Goal: Book appointment/travel/reservation

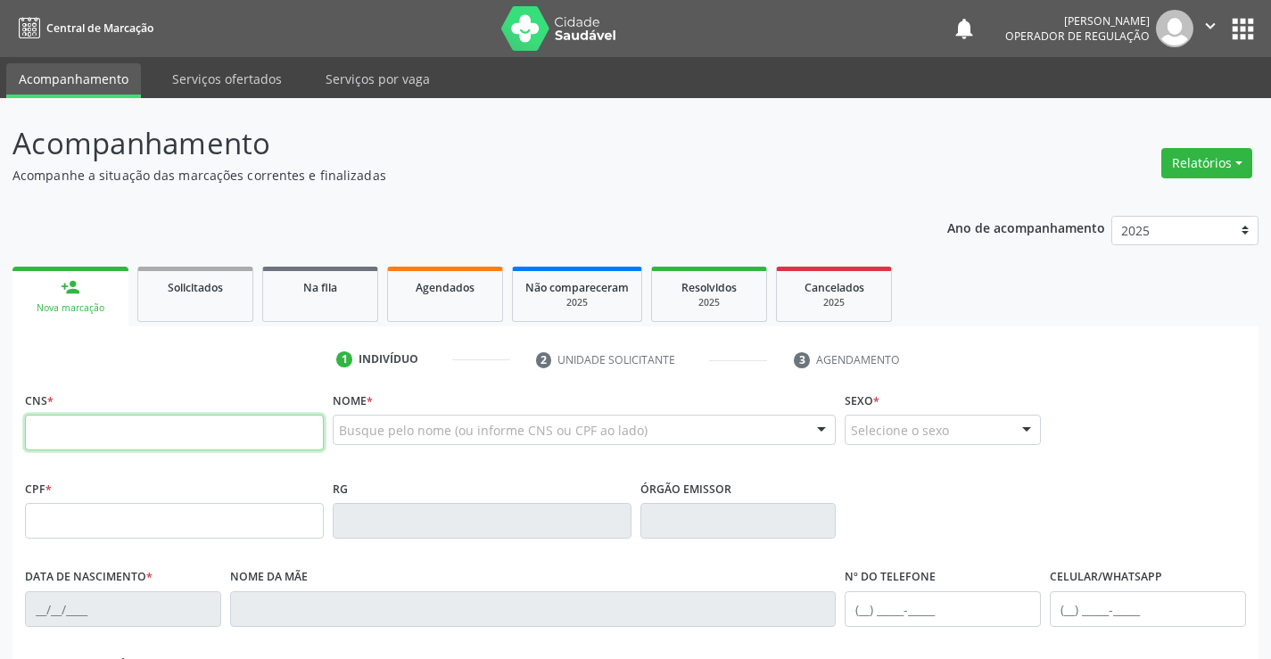
drag, startPoint x: 0, startPoint y: 0, endPoint x: 94, endPoint y: 445, distance: 454.7
click at [94, 445] on input "text" at bounding box center [174, 433] width 299 height 36
type input "705 0004 4325 6956"
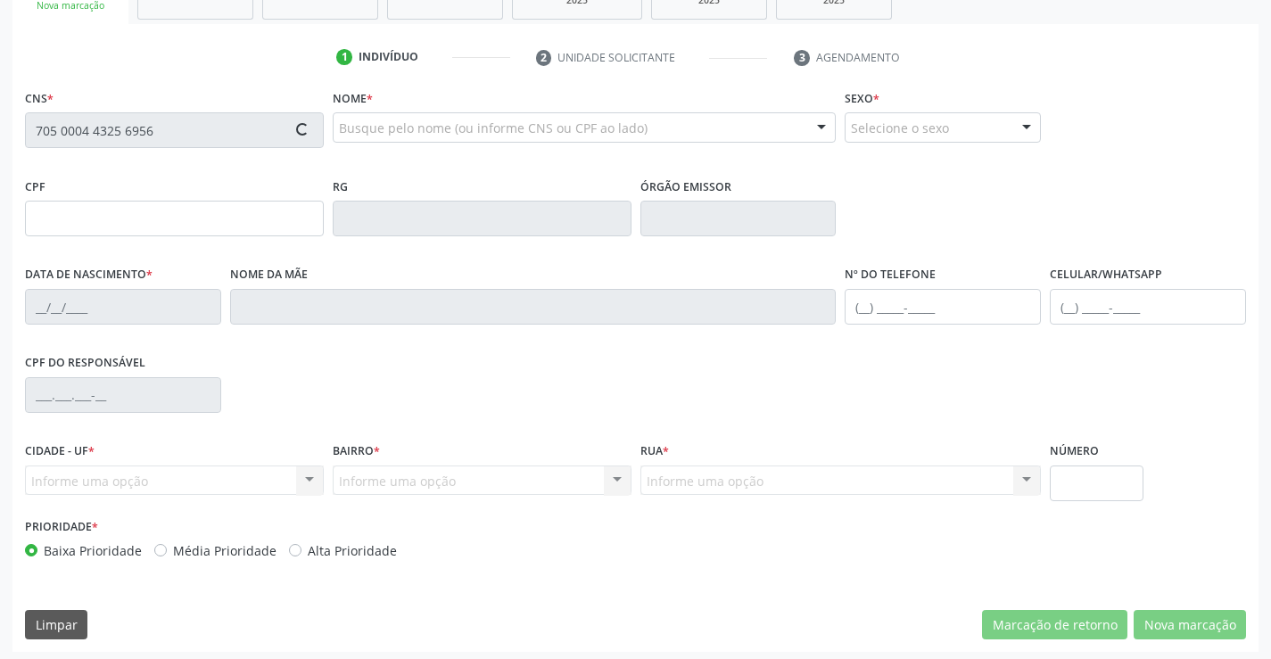
scroll to position [308, 0]
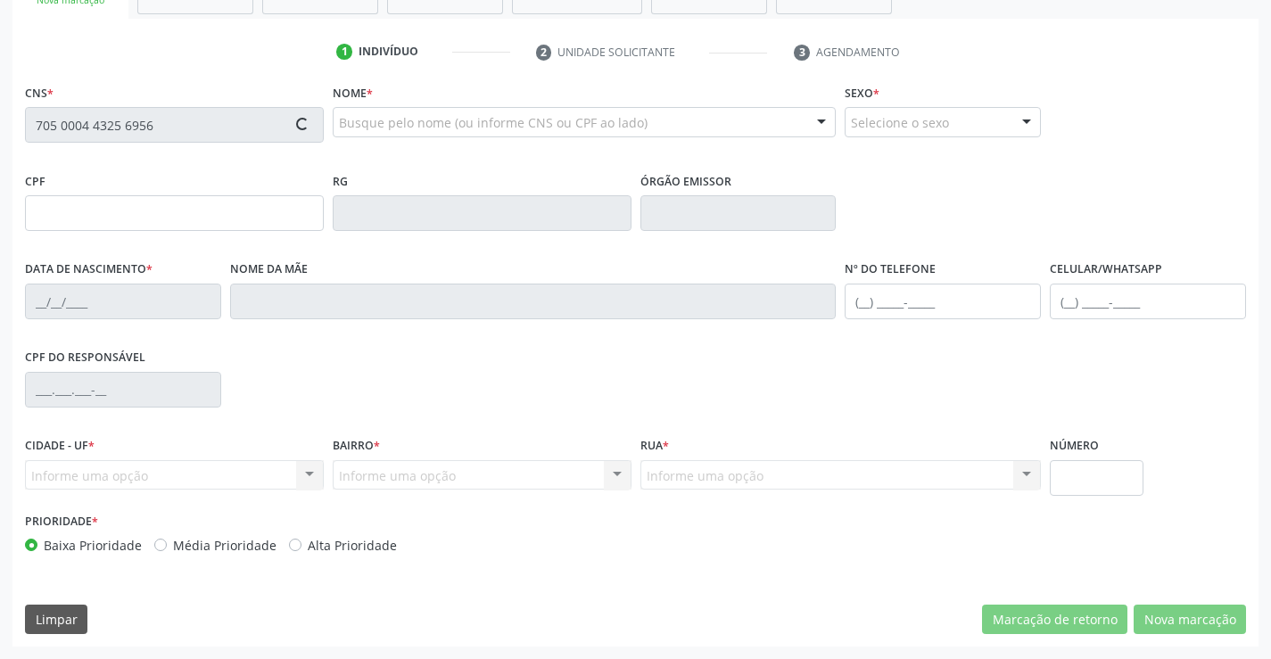
type input "0317162969"
type input "[DATE]"
type input "[PHONE_NUMBER]"
type input "344.755.595-53"
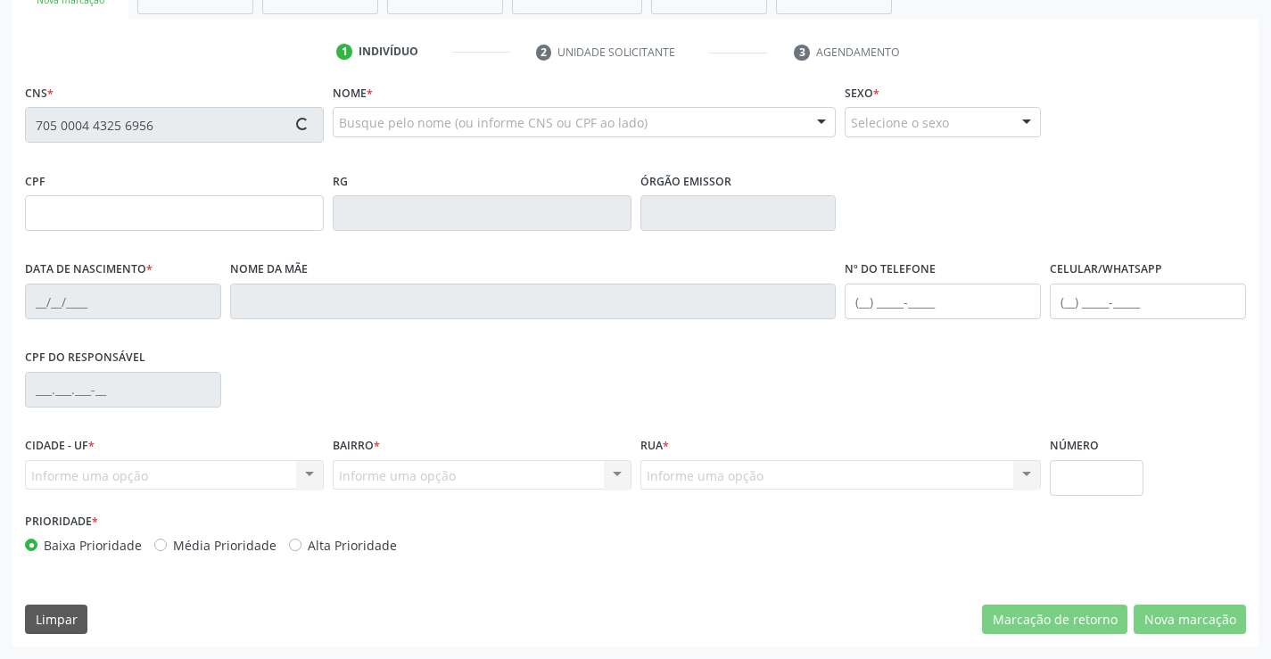
type input "S/N"
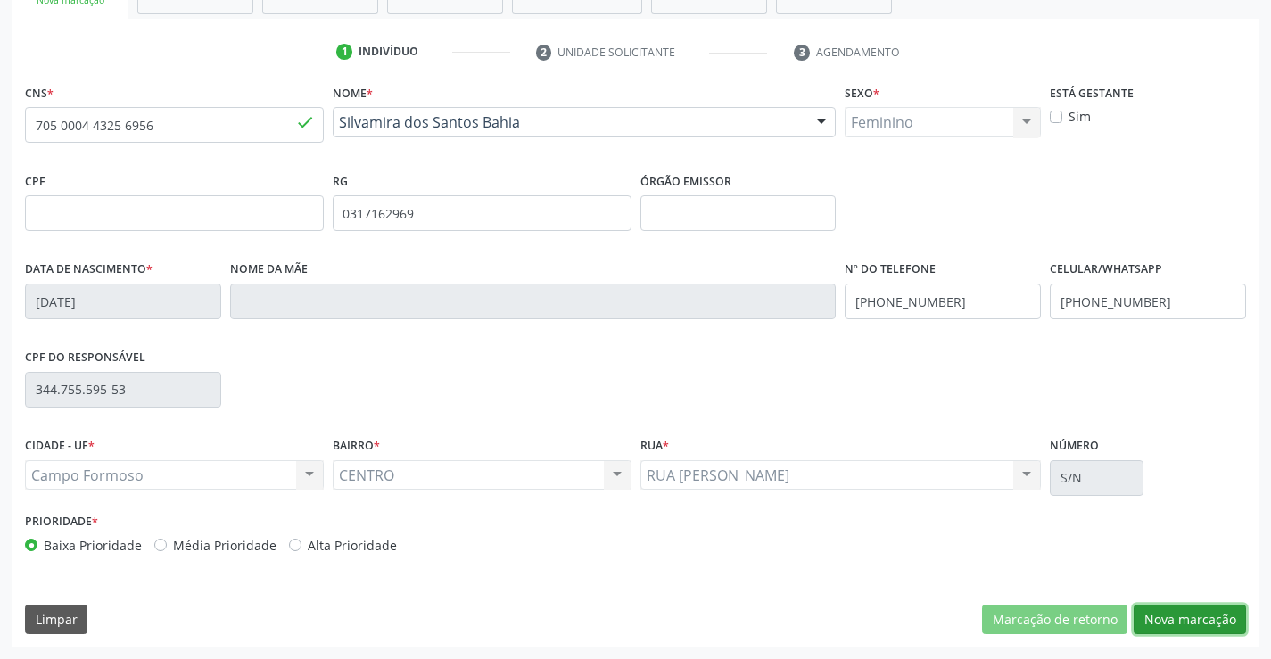
click at [1184, 612] on button "Nova marcação" at bounding box center [1189, 620] width 112 height 30
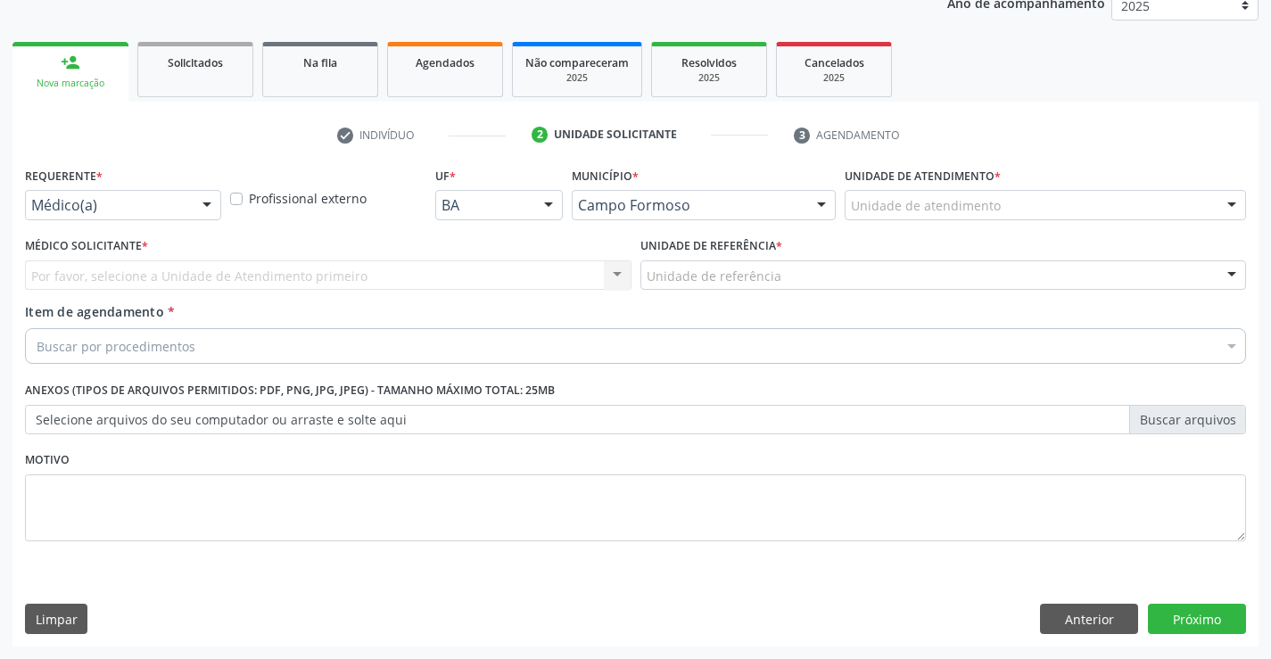
scroll to position [225, 0]
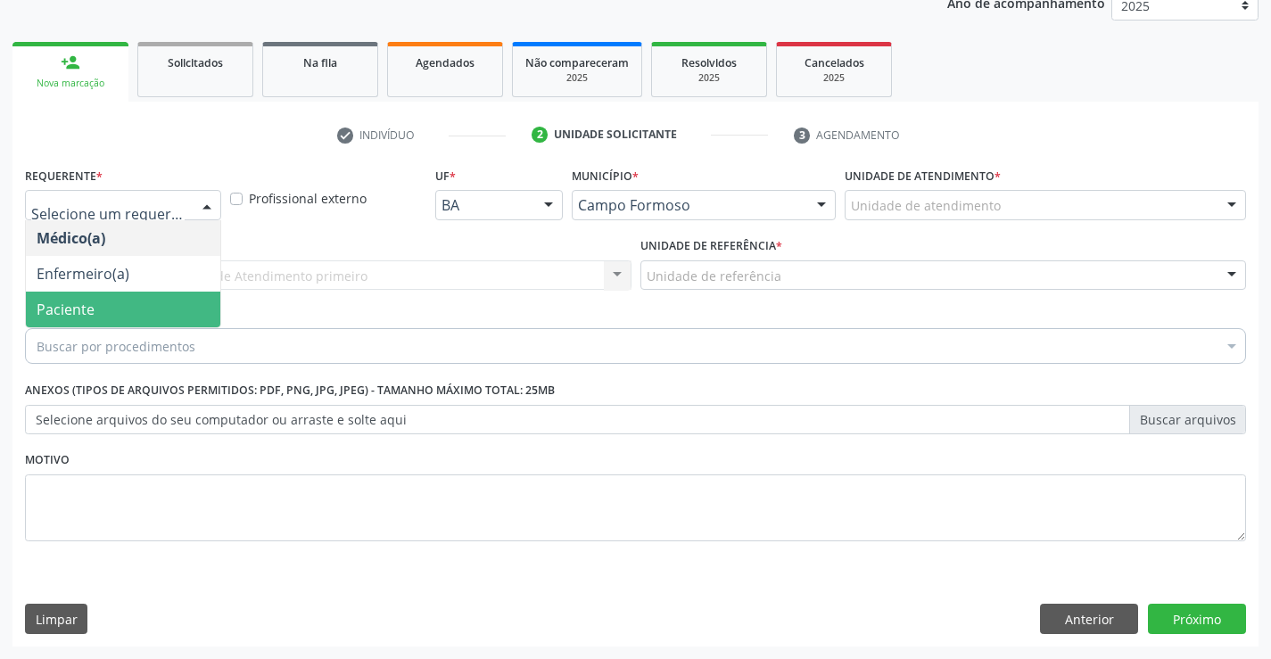
click at [95, 300] on span "Paciente" at bounding box center [123, 310] width 194 height 36
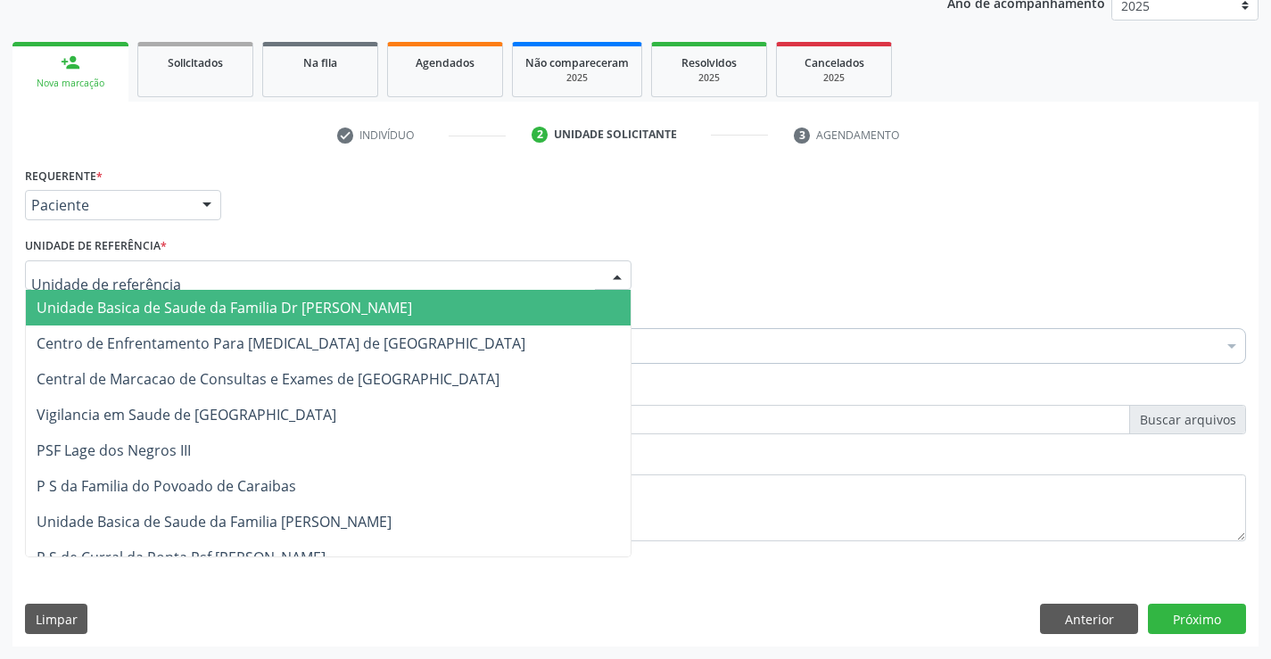
click at [111, 297] on span "Unidade Basica de Saude da Familia Dr [PERSON_NAME]" at bounding box center [328, 308] width 605 height 36
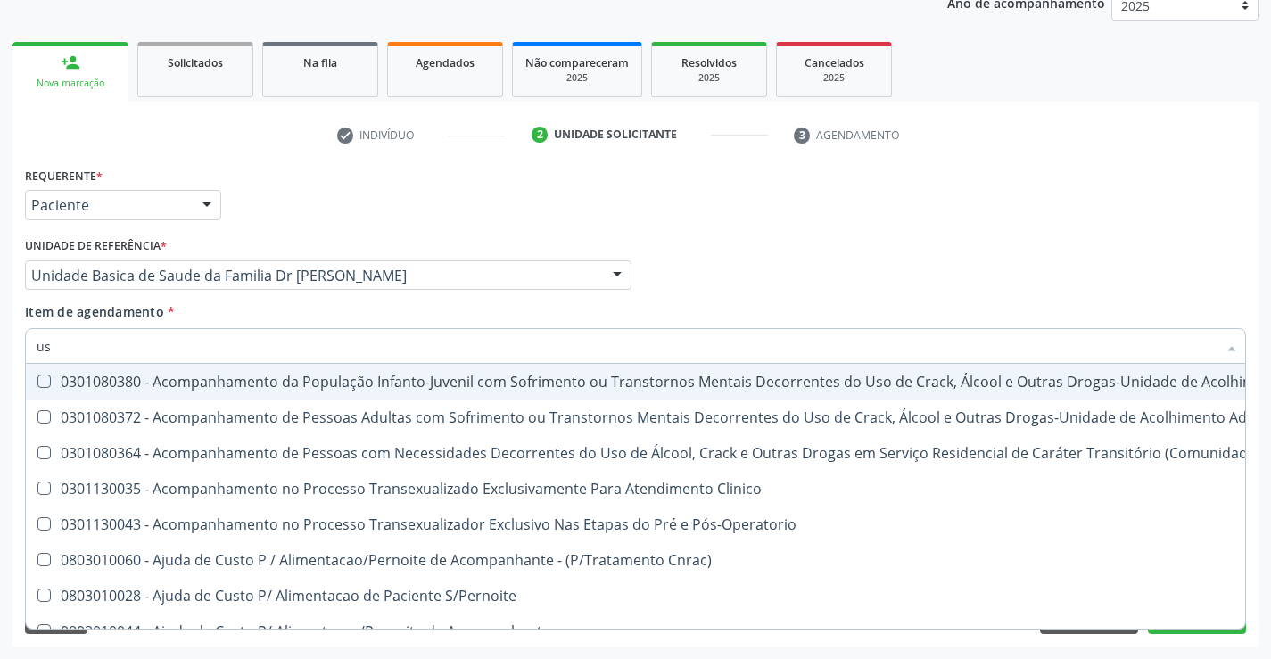
type input "usg"
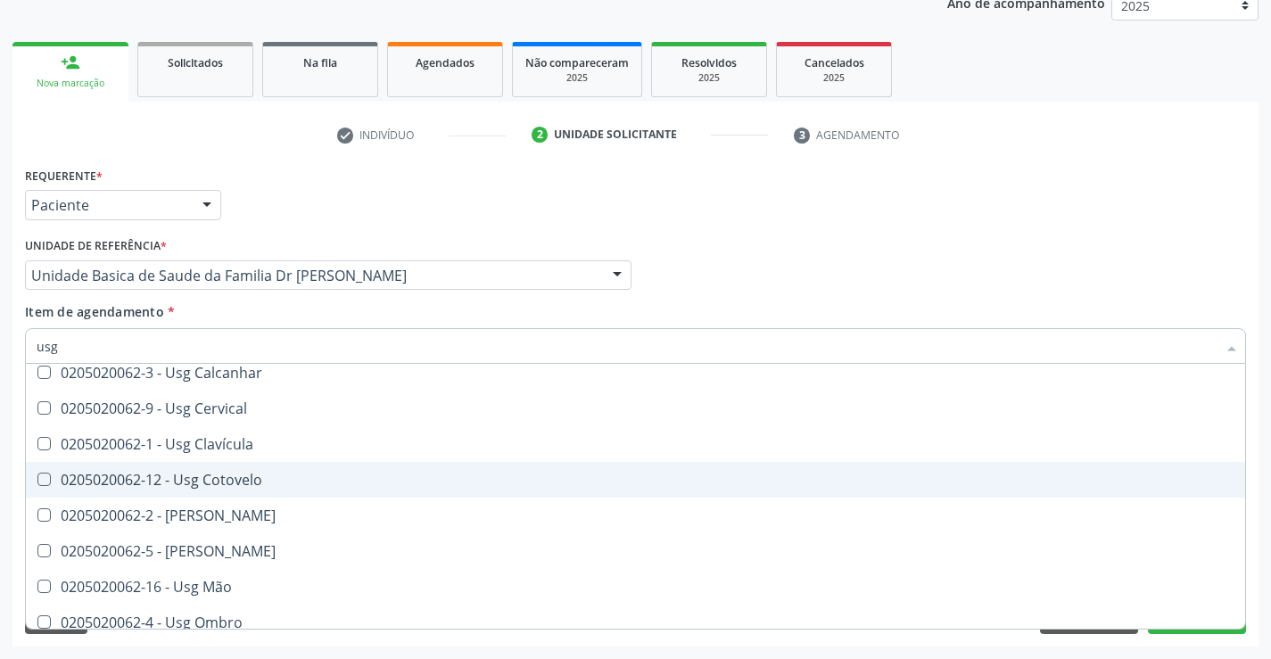
scroll to position [178, 0]
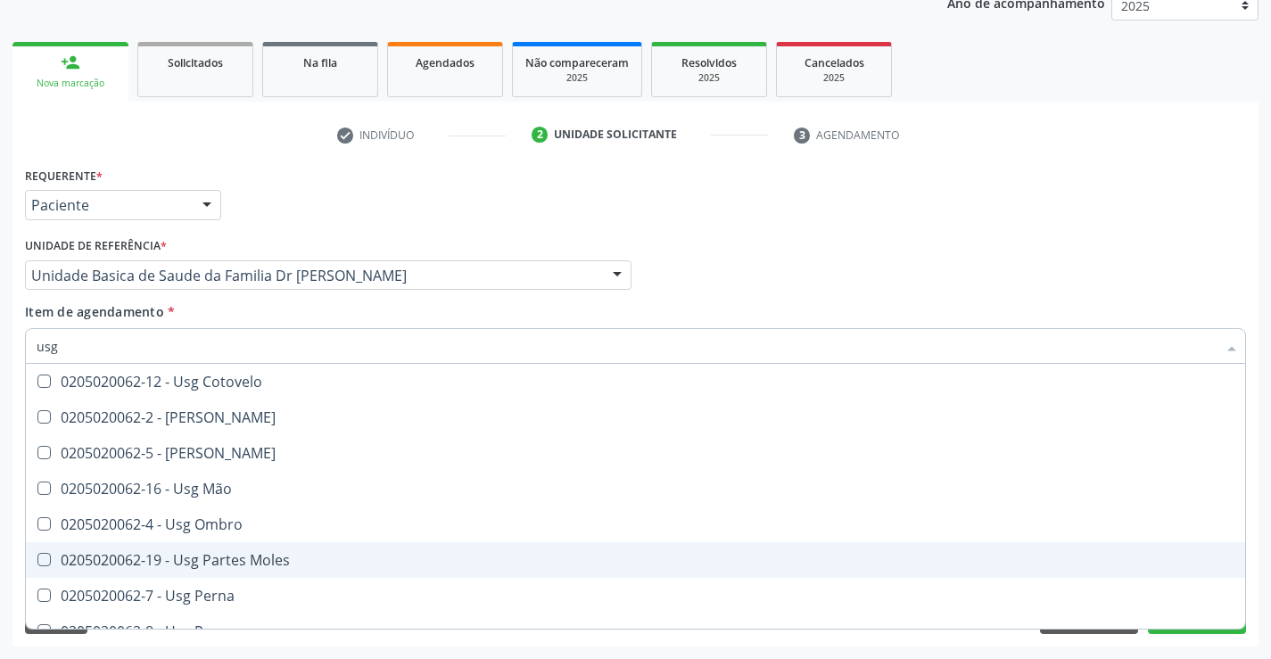
click at [283, 555] on div "0205020062-19 - Usg Partes Moles" at bounding box center [635, 560] width 1197 height 14
checkbox Moles "true"
click at [1263, 519] on div "Acompanhamento Acompanhe a situação das marcações correntes e finalizadas Relat…" at bounding box center [635, 266] width 1271 height 786
checkbox Braço "true"
checkbox Moles "false"
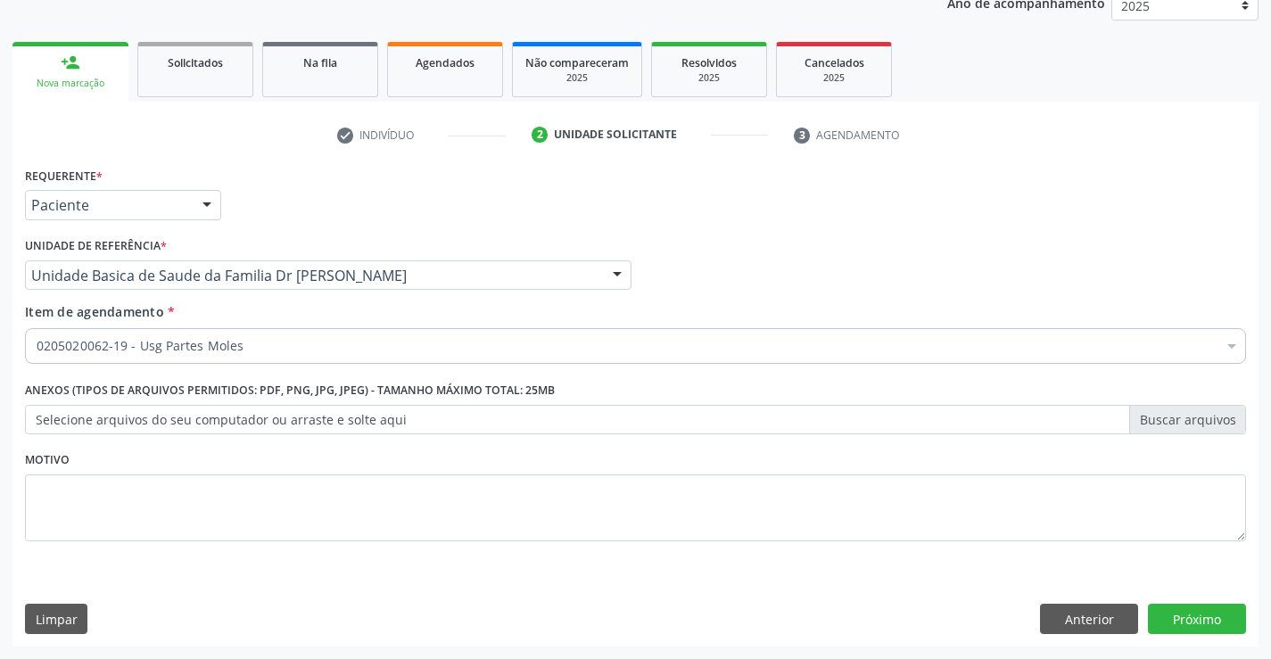
scroll to position [0, 0]
click at [1197, 614] on button "Próximo" at bounding box center [1197, 619] width 98 height 30
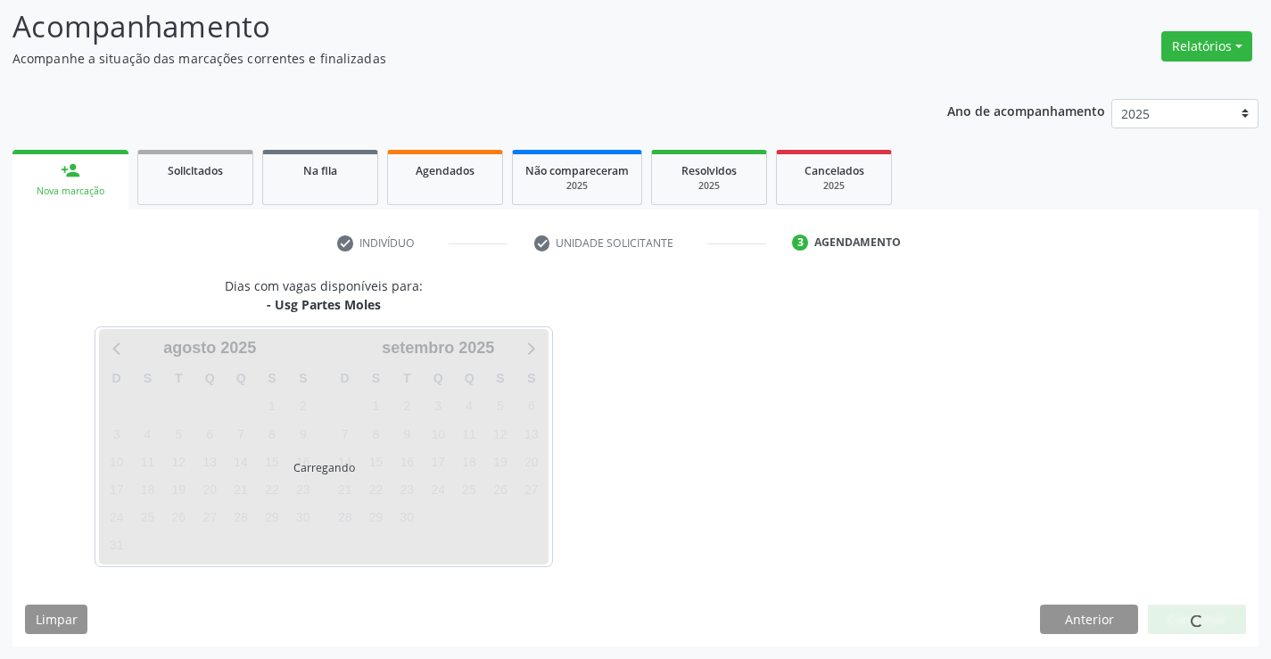
scroll to position [117, 0]
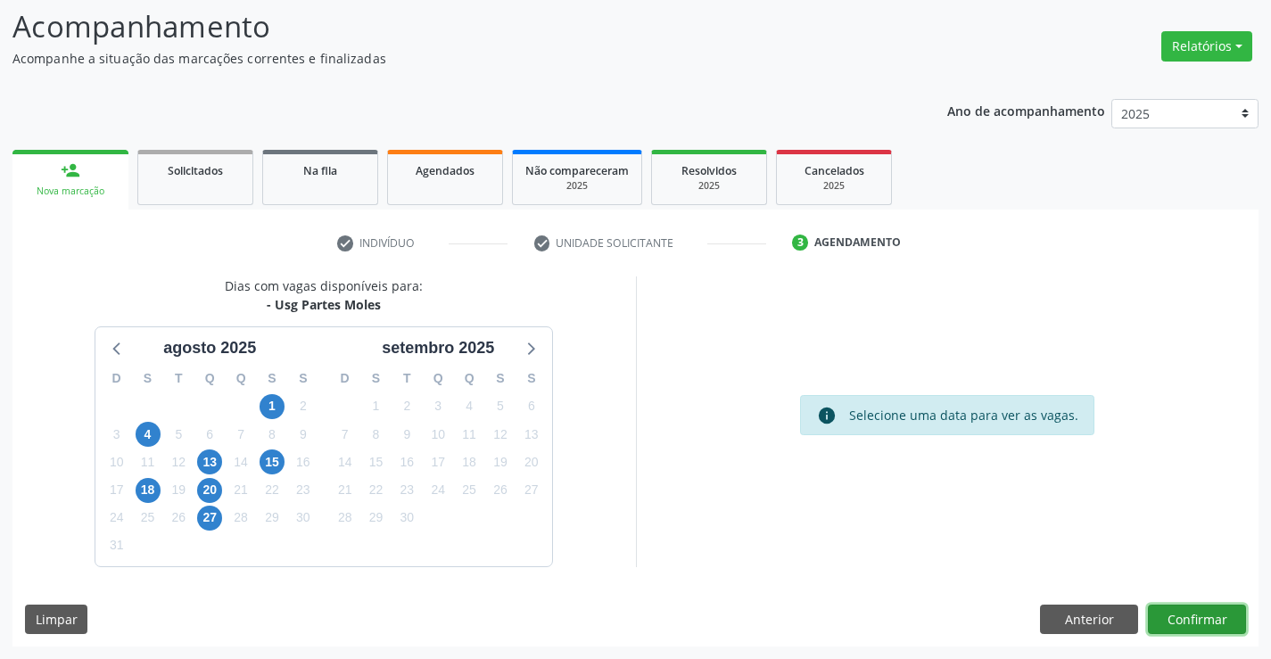
click at [1193, 617] on button "Confirmar" at bounding box center [1197, 620] width 98 height 30
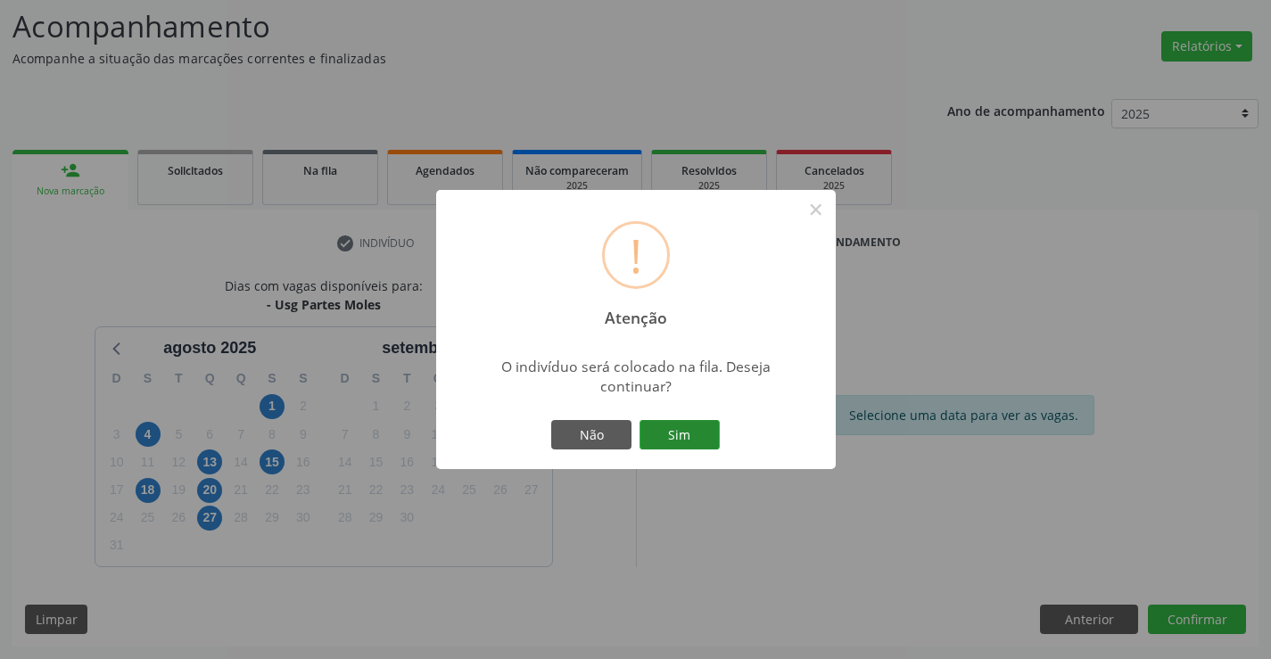
click at [691, 433] on button "Sim" at bounding box center [679, 435] width 80 height 30
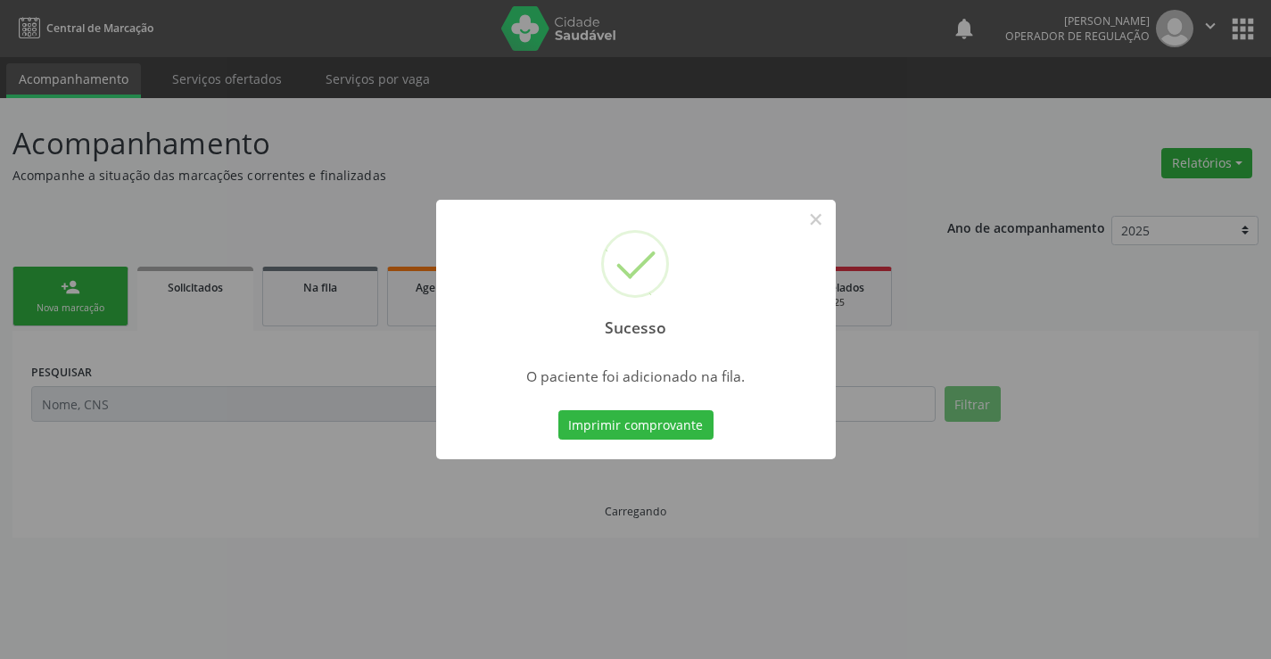
scroll to position [0, 0]
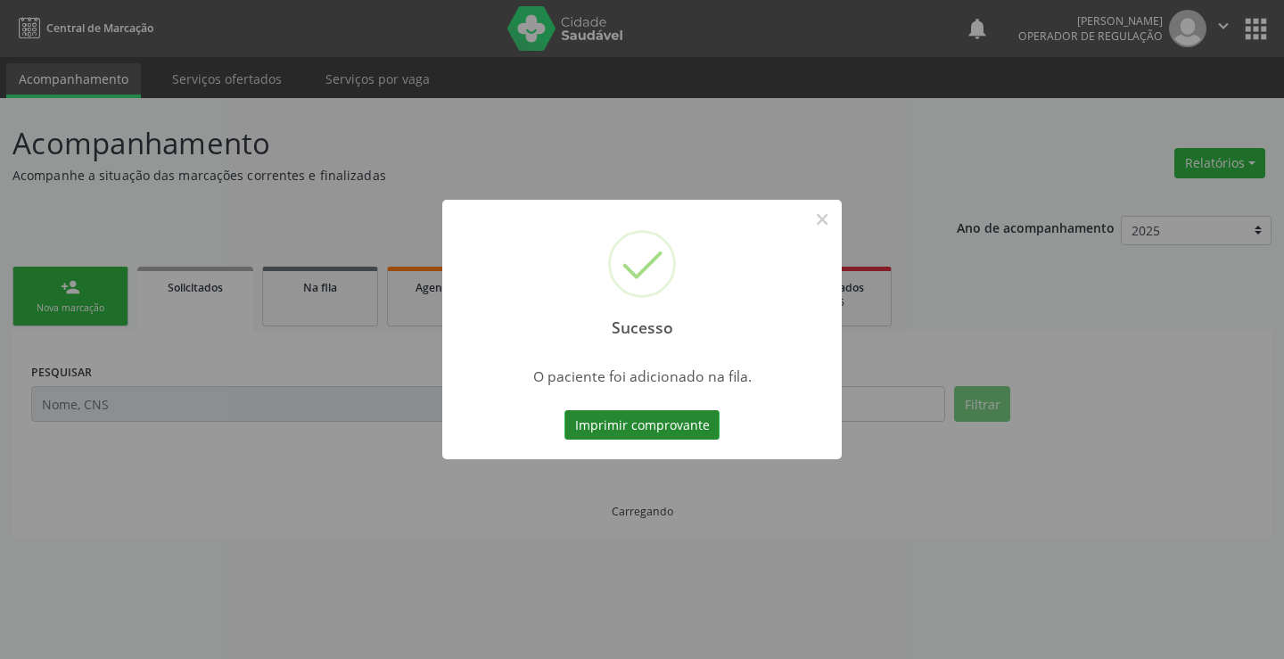
click at [690, 427] on button "Imprimir comprovante" at bounding box center [641, 425] width 155 height 30
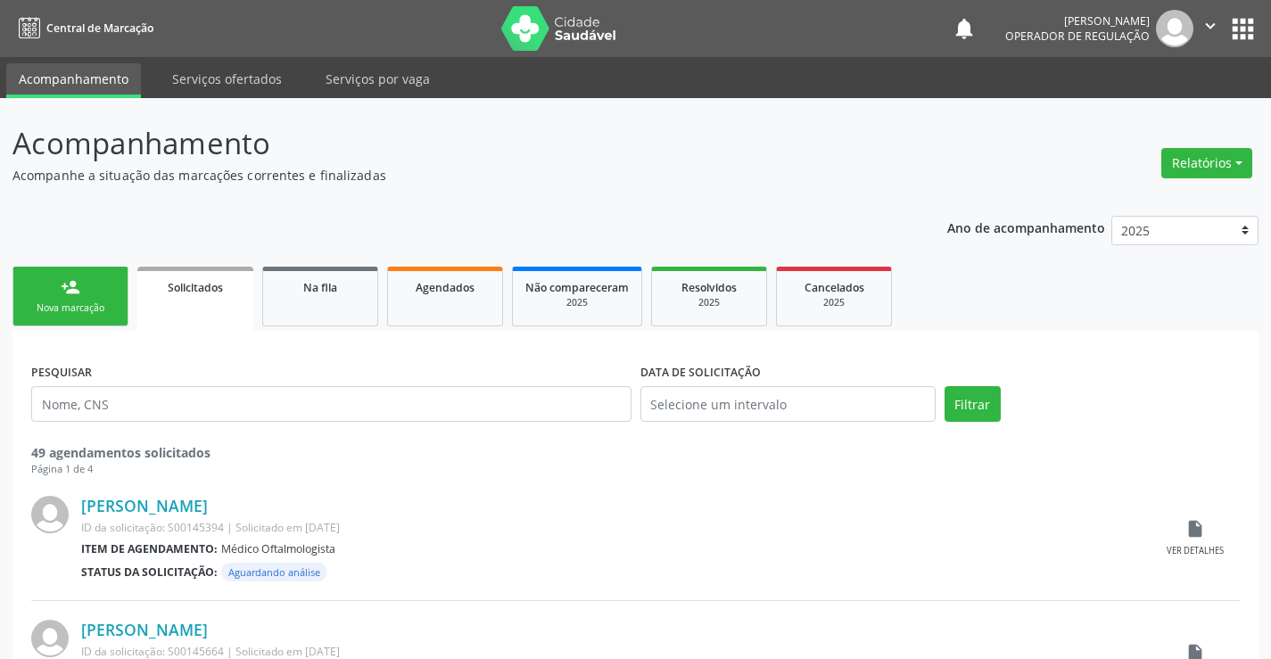
click at [89, 284] on link "person_add Nova marcação" at bounding box center [70, 297] width 116 height 60
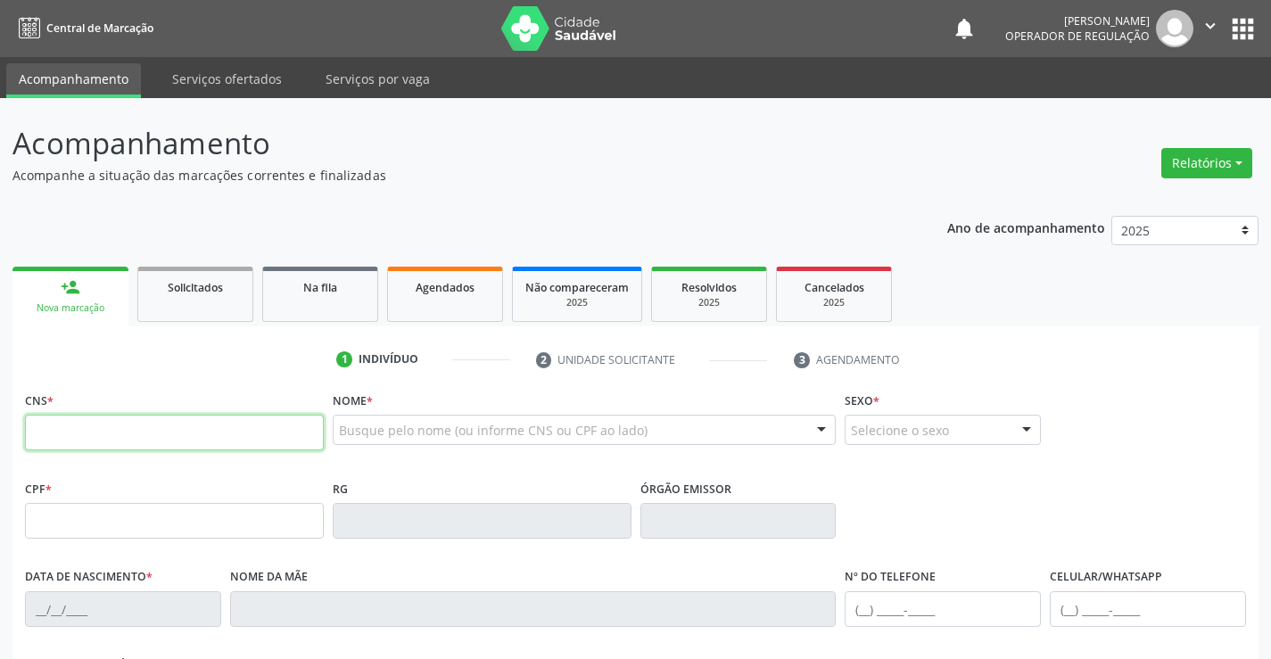
click at [152, 433] on input "text" at bounding box center [174, 433] width 299 height 36
type input "700 0036 1588 2509"
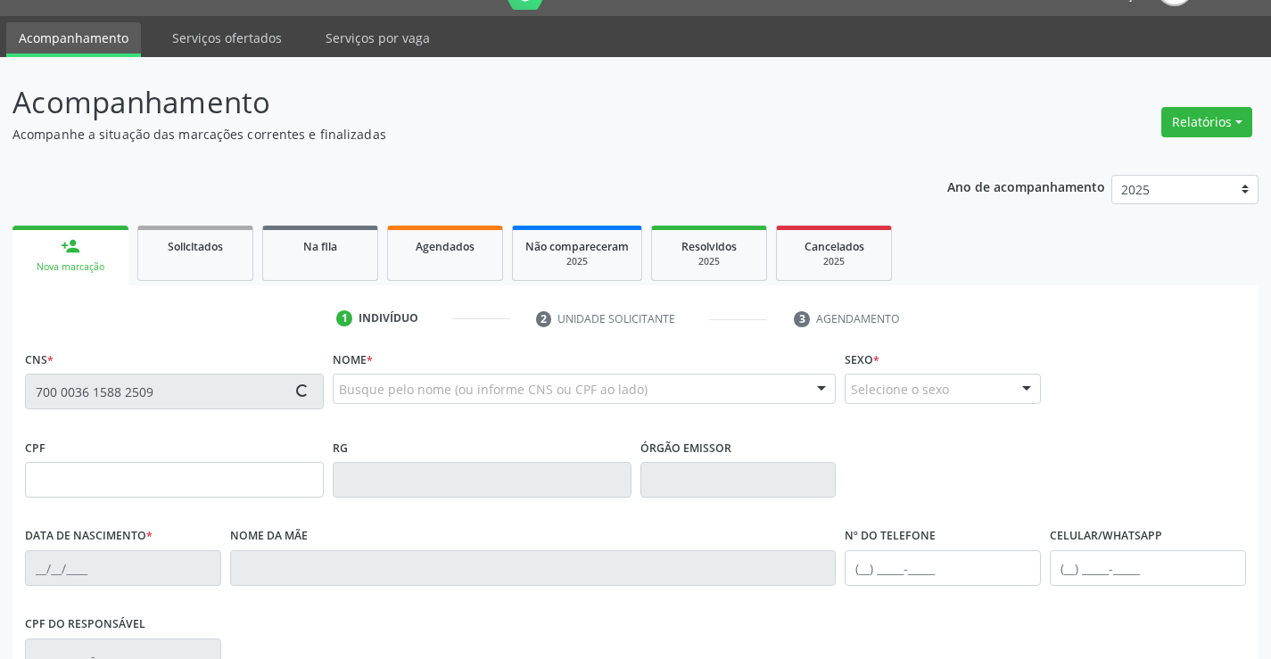
scroll to position [40, 0]
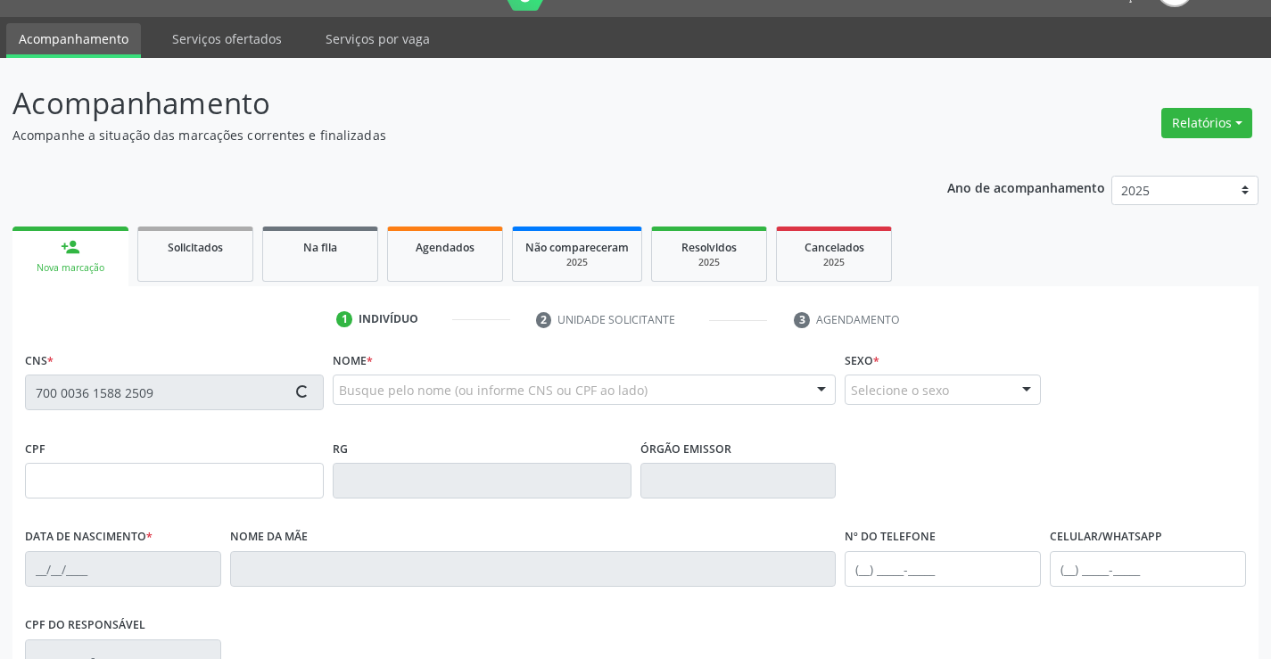
type input "[DATE]"
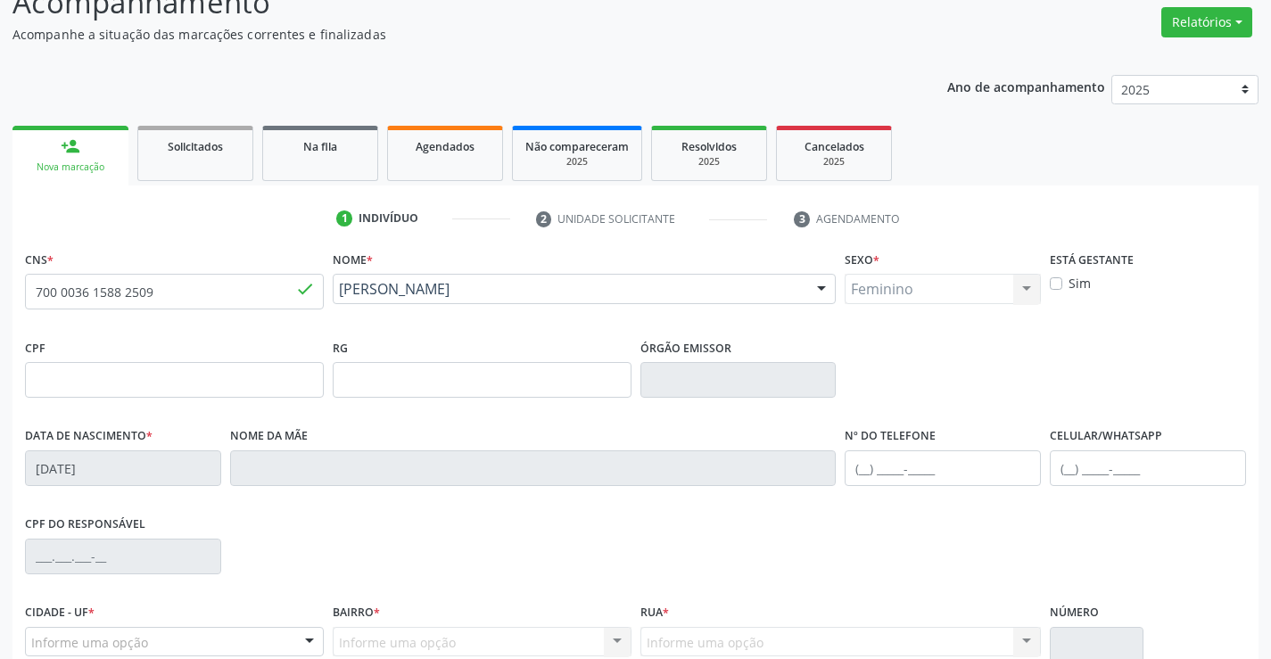
scroll to position [308, 0]
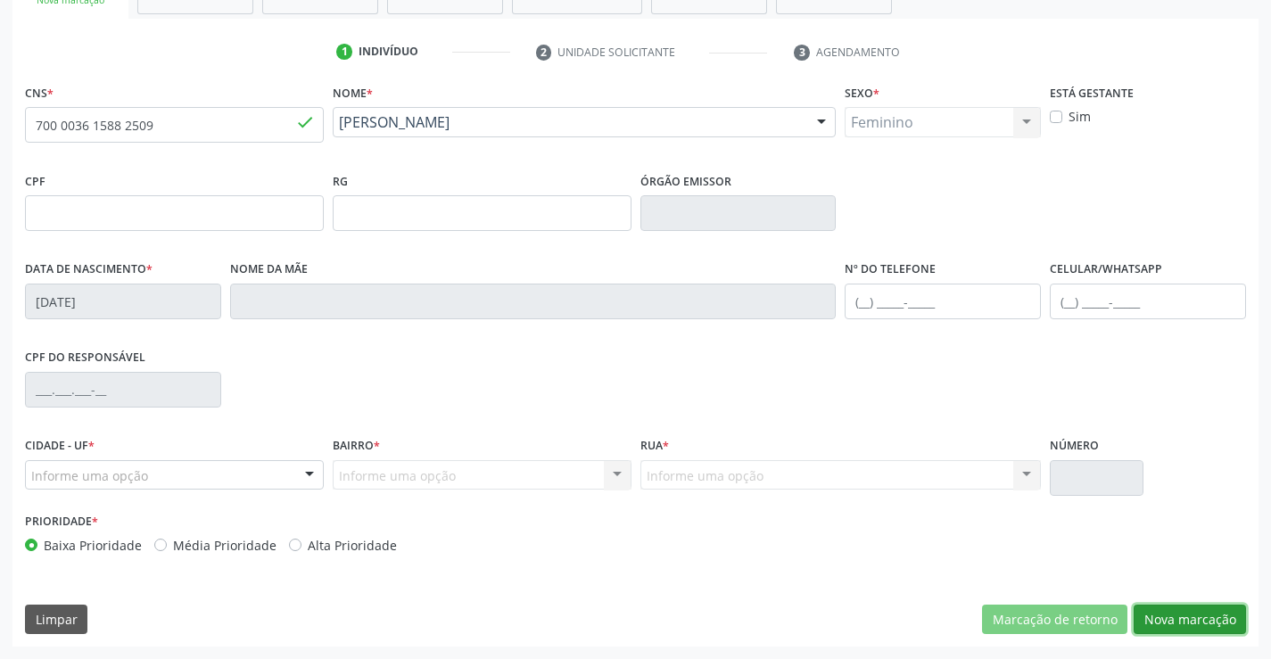
click at [1189, 621] on button "Nova marcação" at bounding box center [1189, 620] width 112 height 30
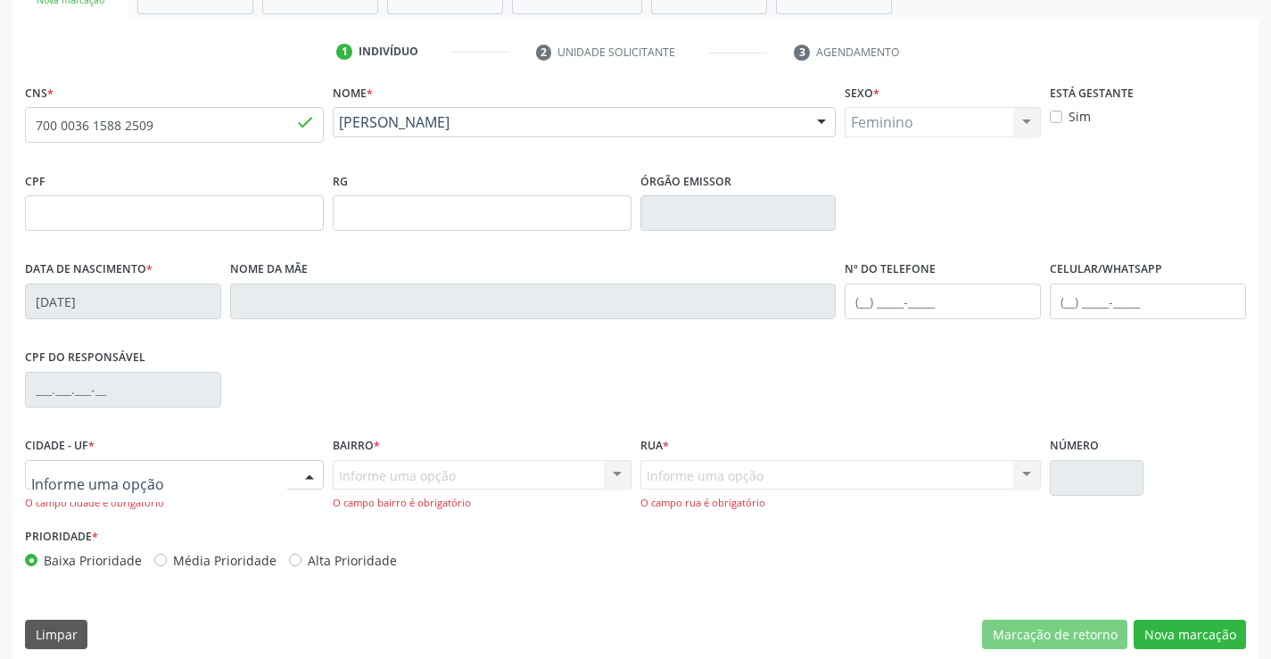
click at [160, 482] on div at bounding box center [174, 475] width 299 height 30
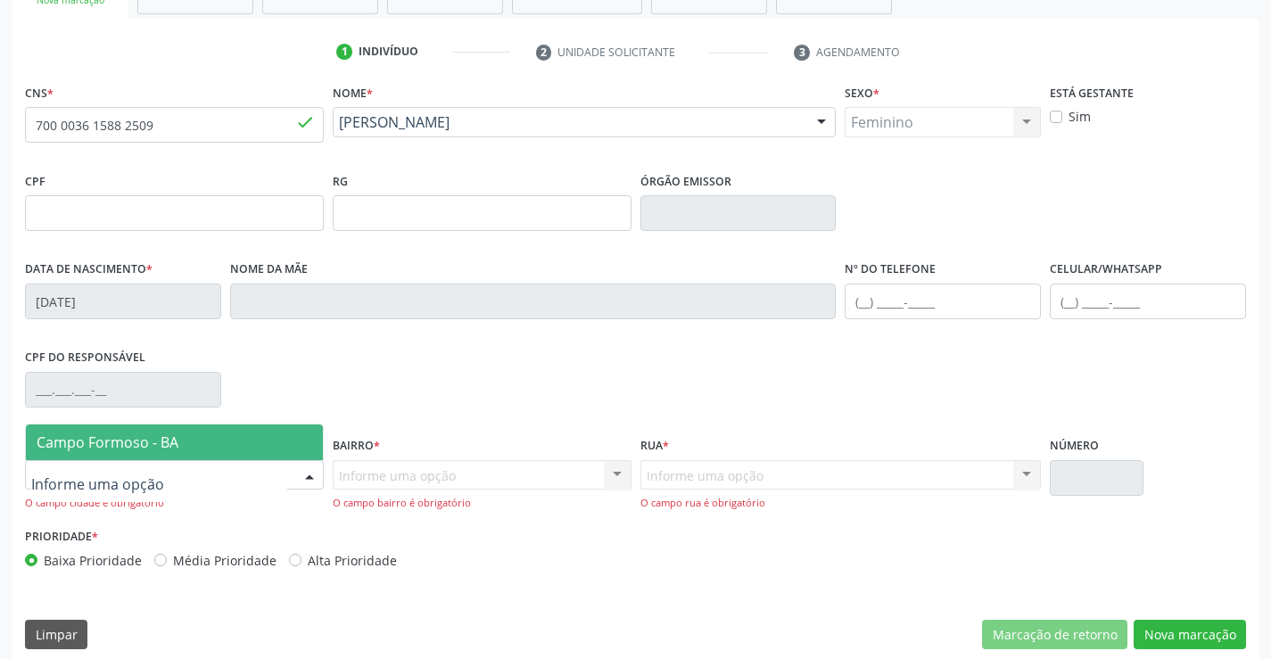
click at [172, 440] on span "Campo Formoso - BA" at bounding box center [108, 442] width 142 height 20
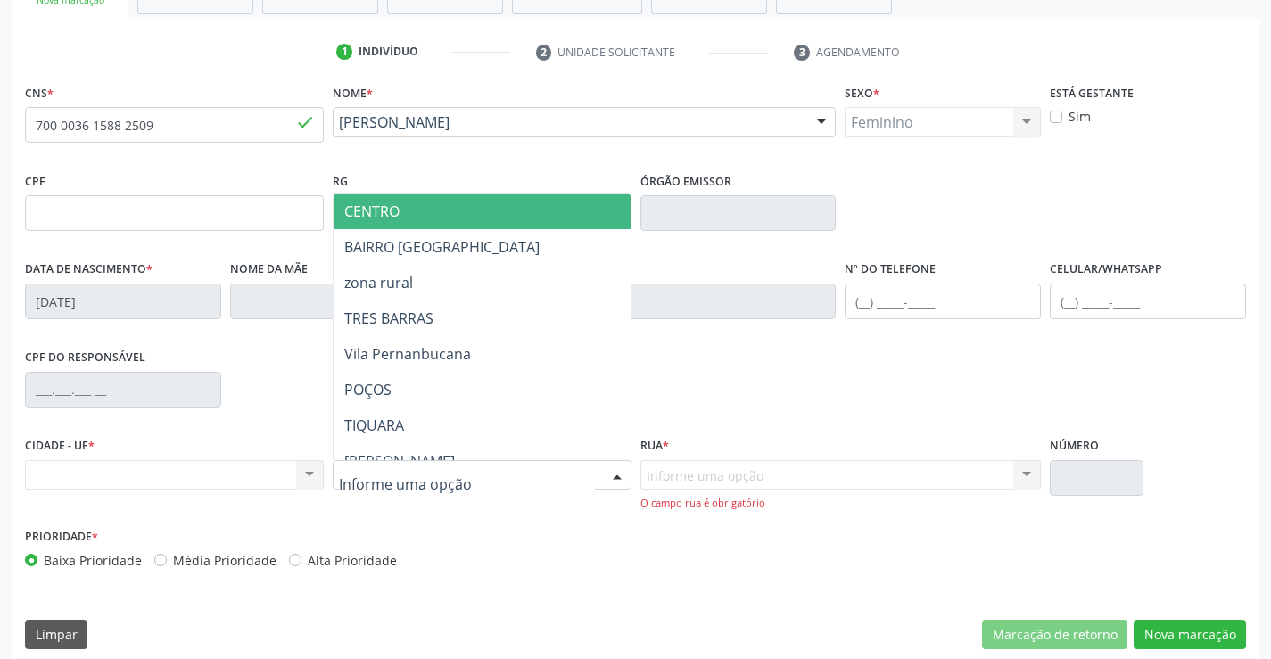
click at [482, 209] on span "CENTRO" at bounding box center [525, 211] width 385 height 36
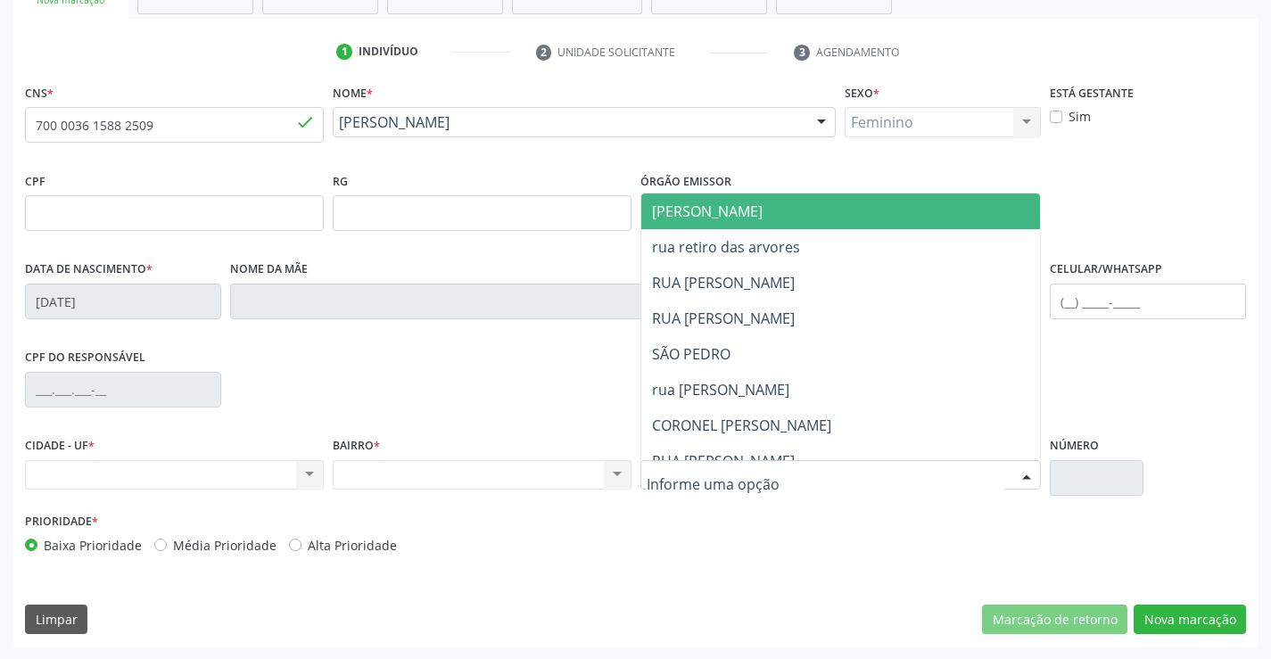
click at [778, 208] on span "[PERSON_NAME]" at bounding box center [856, 211] width 430 height 36
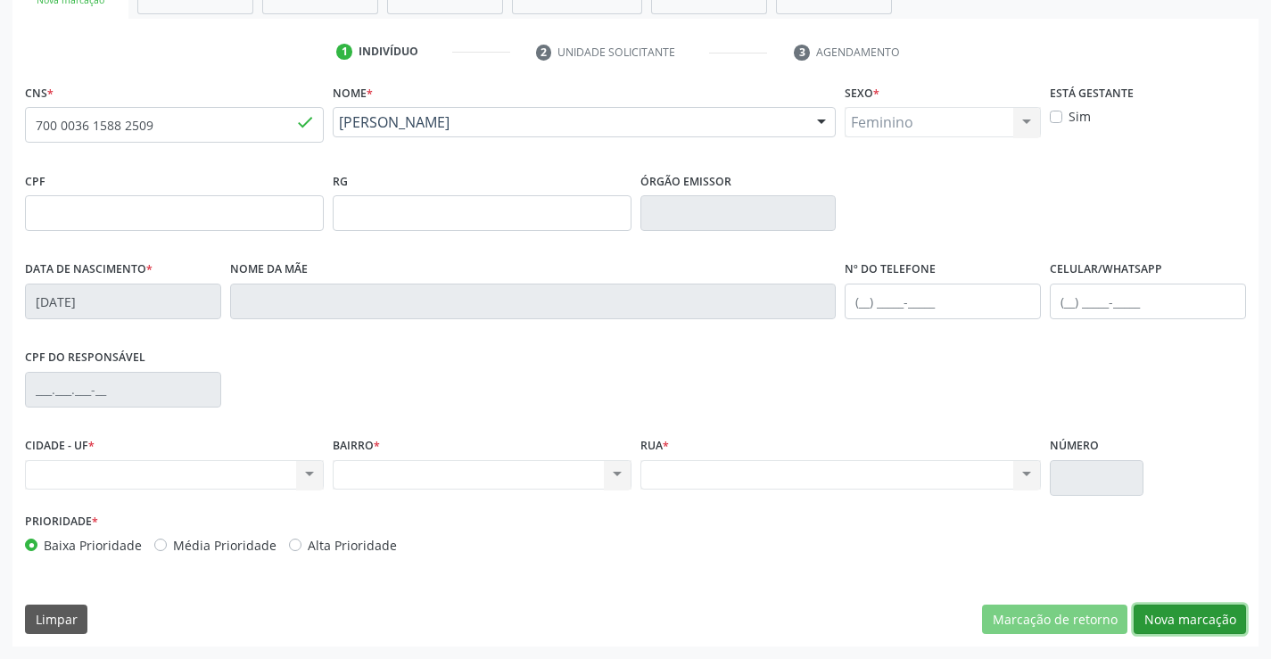
click at [1189, 612] on button "Nova marcação" at bounding box center [1189, 620] width 112 height 30
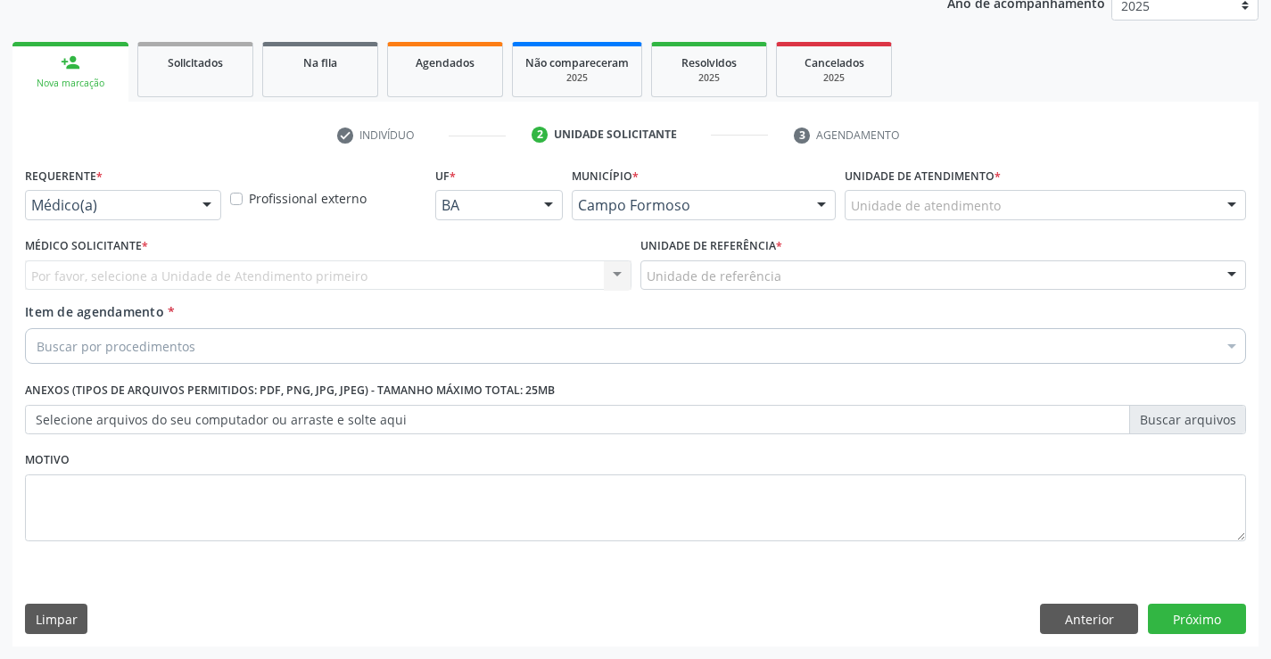
scroll to position [225, 0]
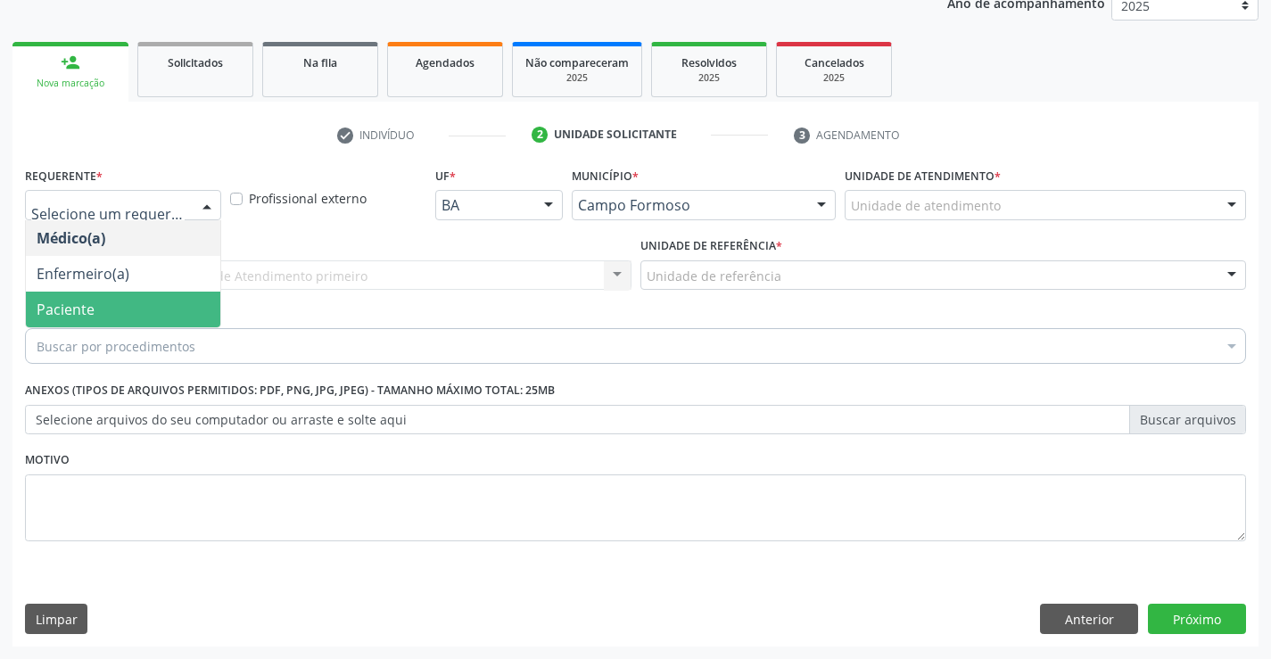
click at [103, 304] on span "Paciente" at bounding box center [123, 310] width 194 height 36
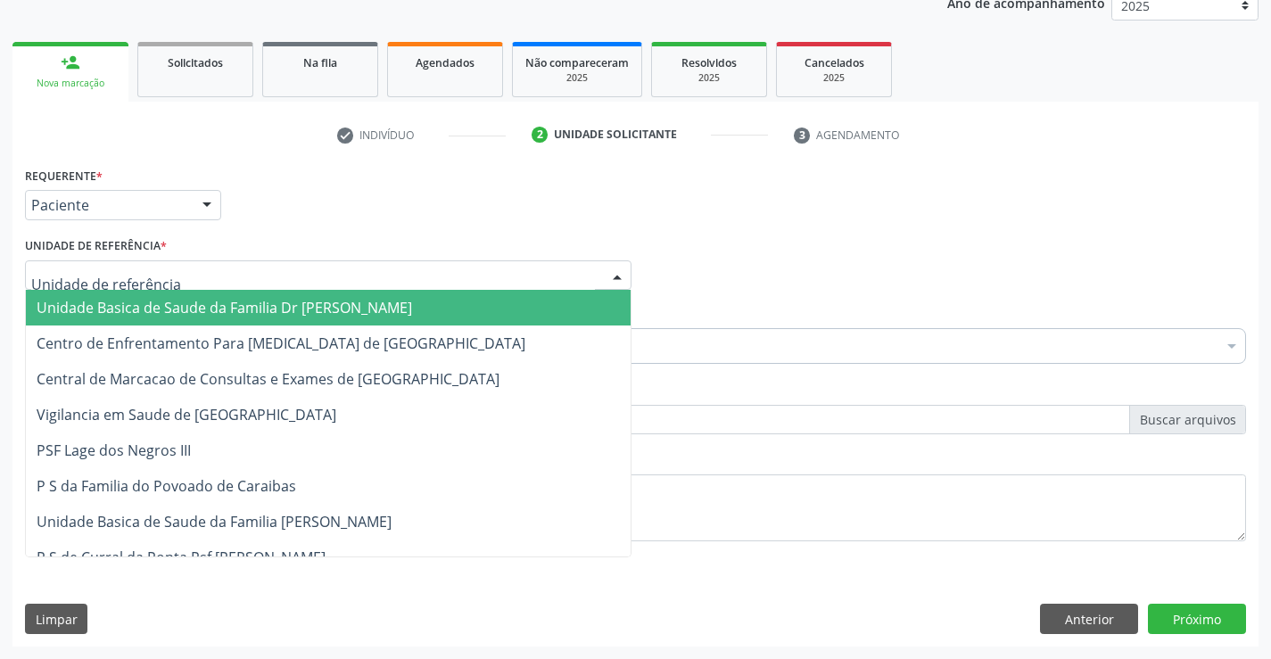
click at [152, 305] on span "Unidade Basica de Saude da Familia Dr [PERSON_NAME]" at bounding box center [224, 308] width 375 height 20
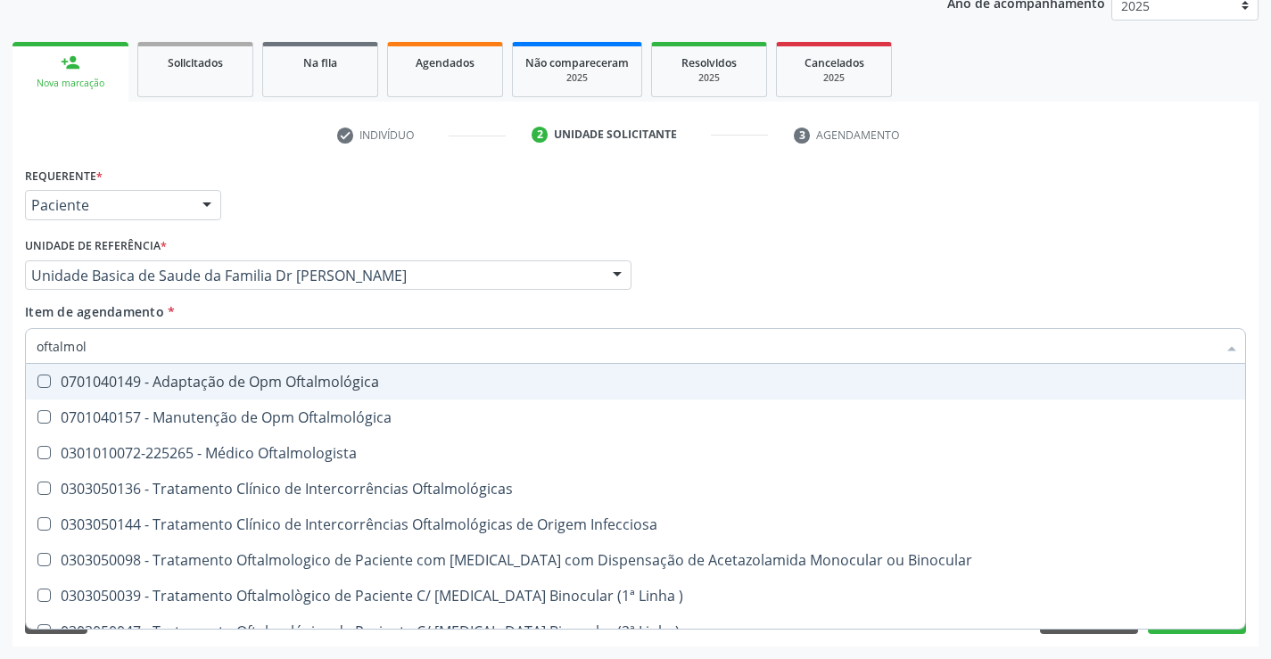
type input "oftalmolo"
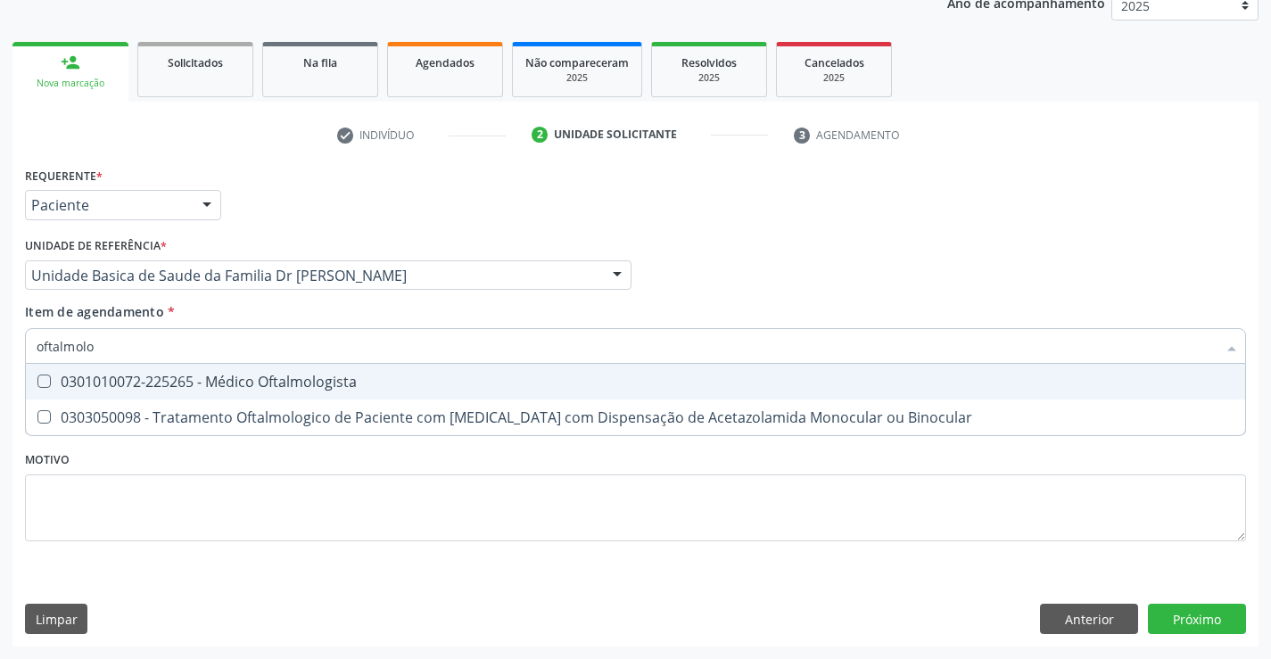
click at [216, 379] on div "0301010072-225265 - Médico Oftalmologista" at bounding box center [635, 381] width 1197 height 14
checkbox Oftalmologista "true"
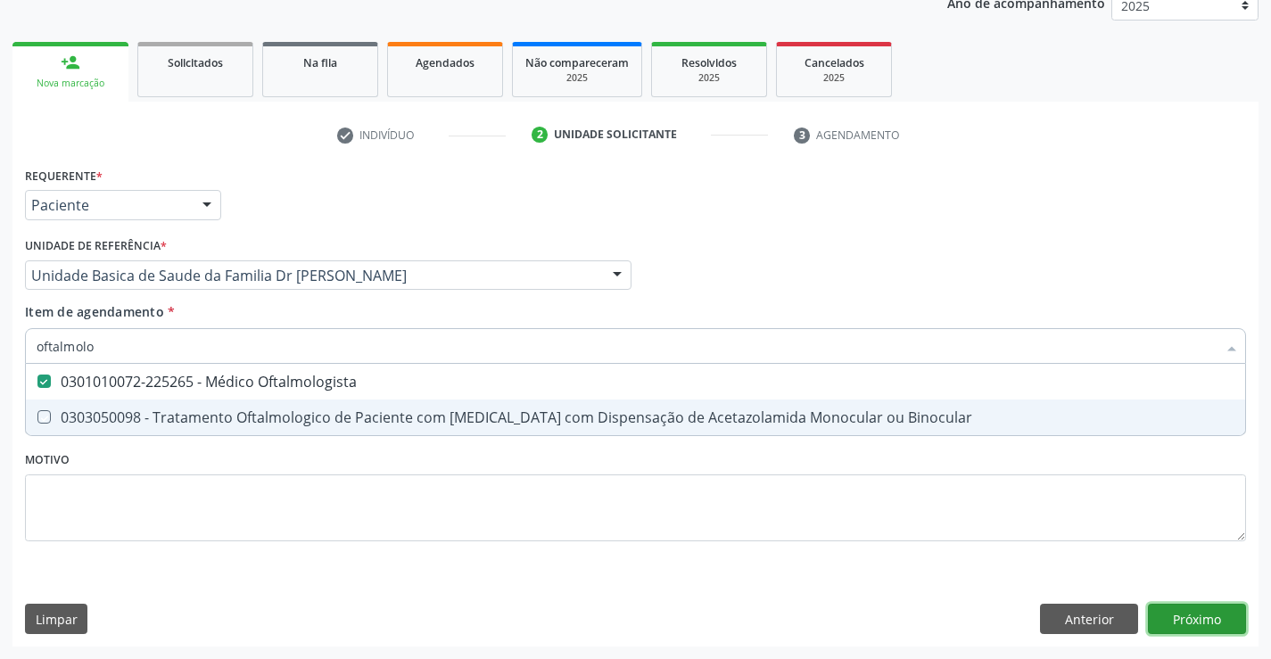
click at [1199, 617] on div "Requerente * Paciente Médico(a) Enfermeiro(a) Paciente Nenhum resultado encontr…" at bounding box center [635, 404] width 1246 height 484
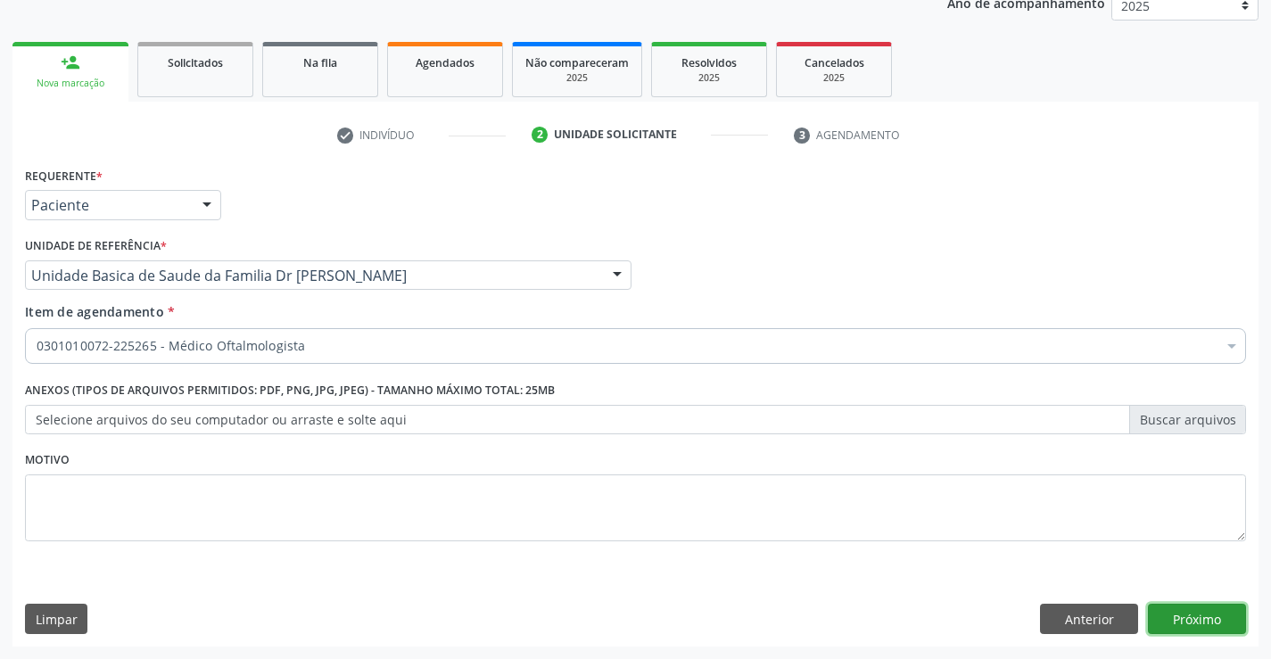
click at [1199, 617] on button "Próximo" at bounding box center [1197, 619] width 98 height 30
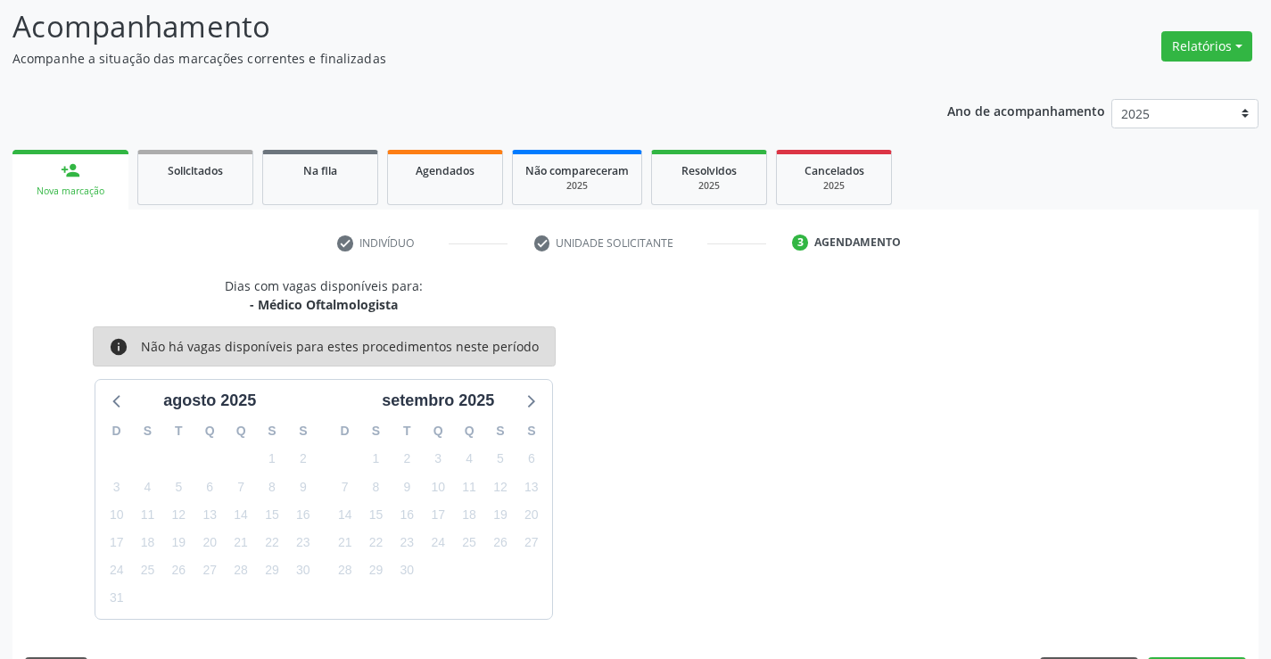
scroll to position [169, 0]
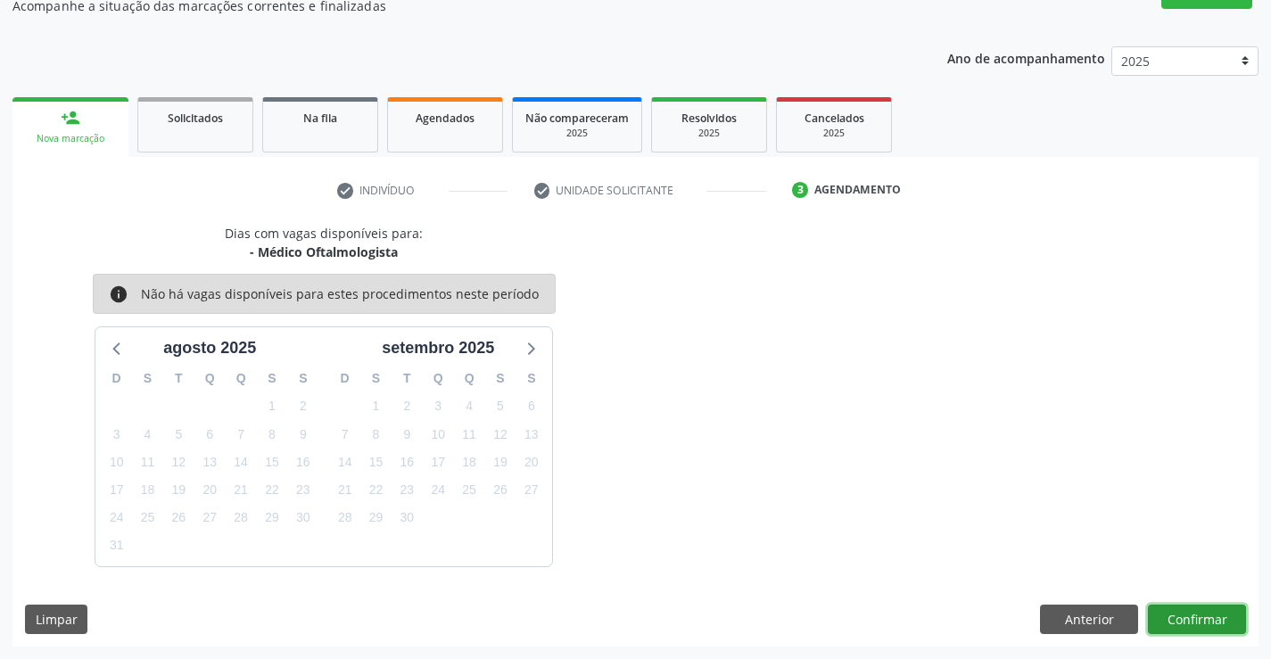
click at [1201, 611] on button "Confirmar" at bounding box center [1197, 620] width 98 height 30
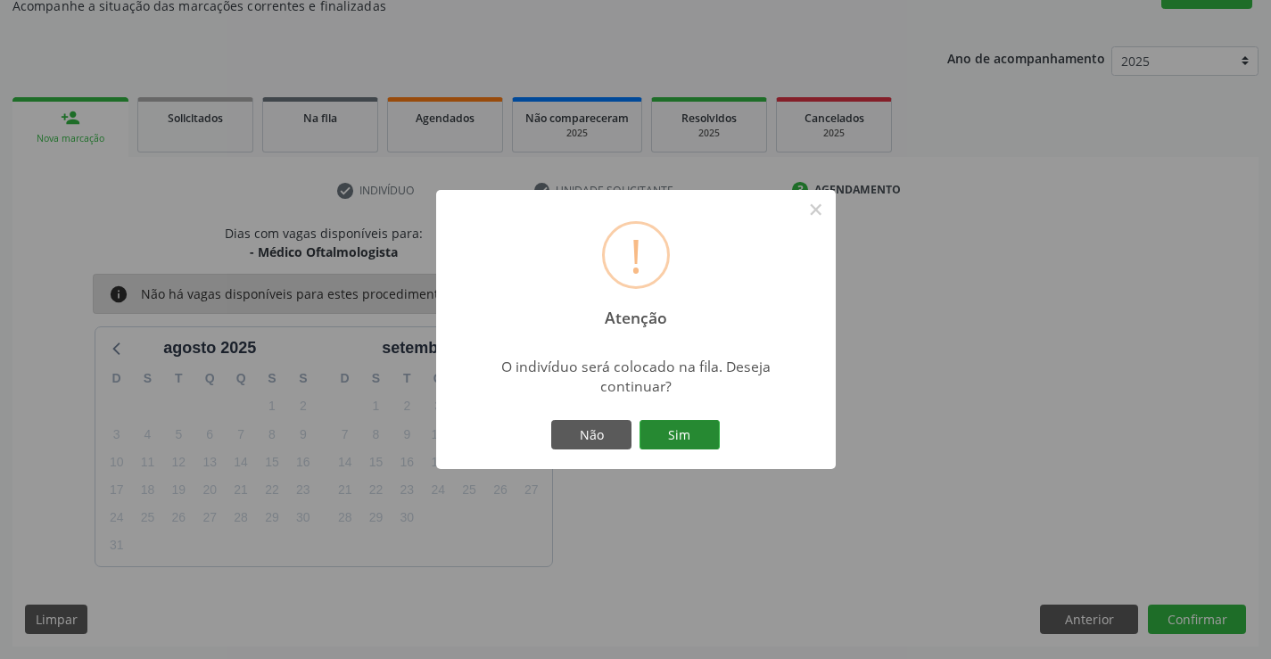
click at [670, 432] on button "Sim" at bounding box center [679, 435] width 80 height 30
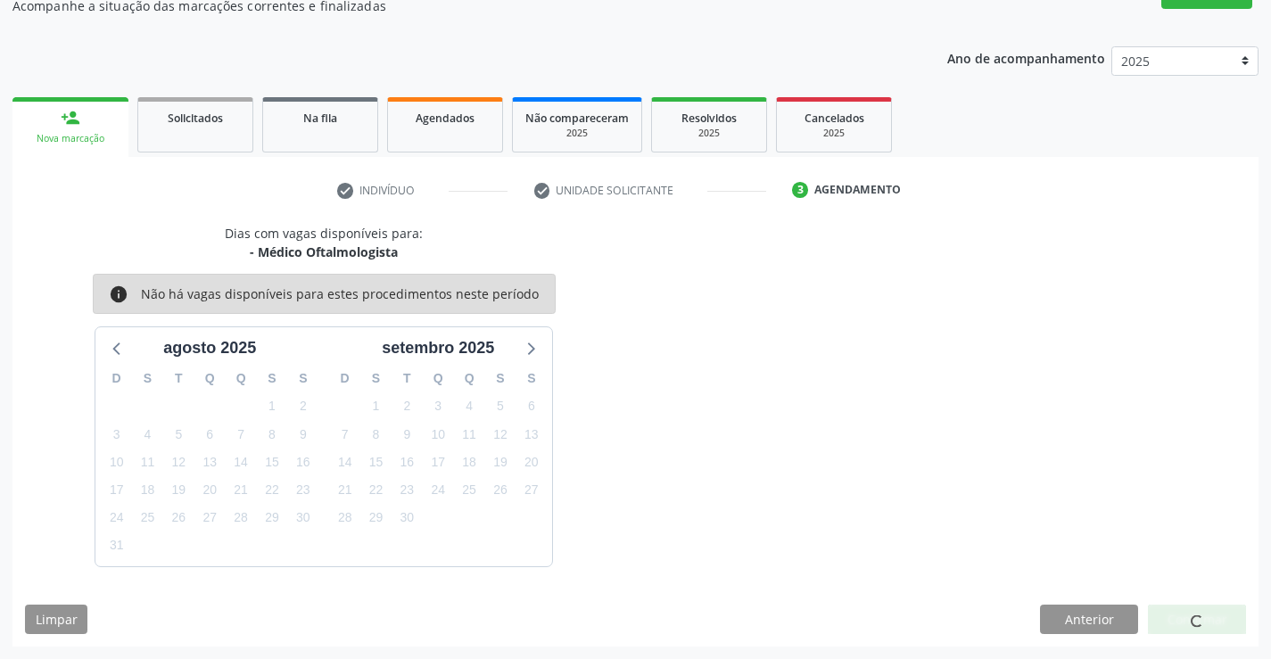
scroll to position [0, 0]
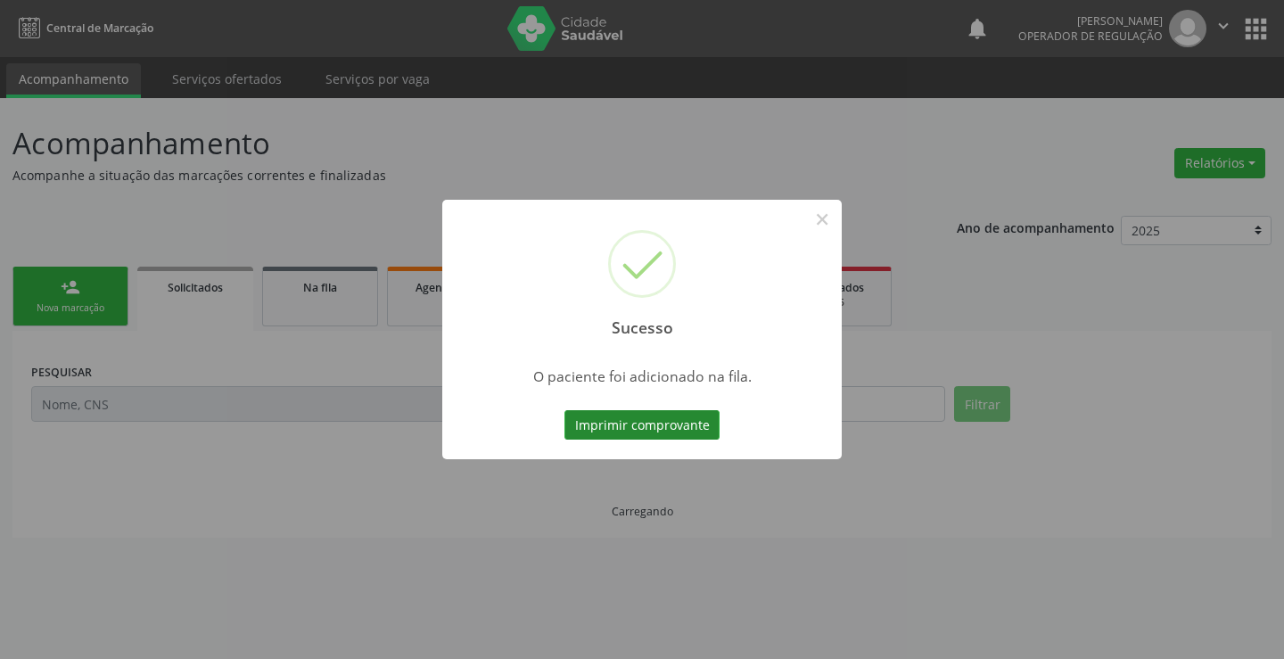
click at [663, 419] on button "Imprimir comprovante" at bounding box center [641, 425] width 155 height 30
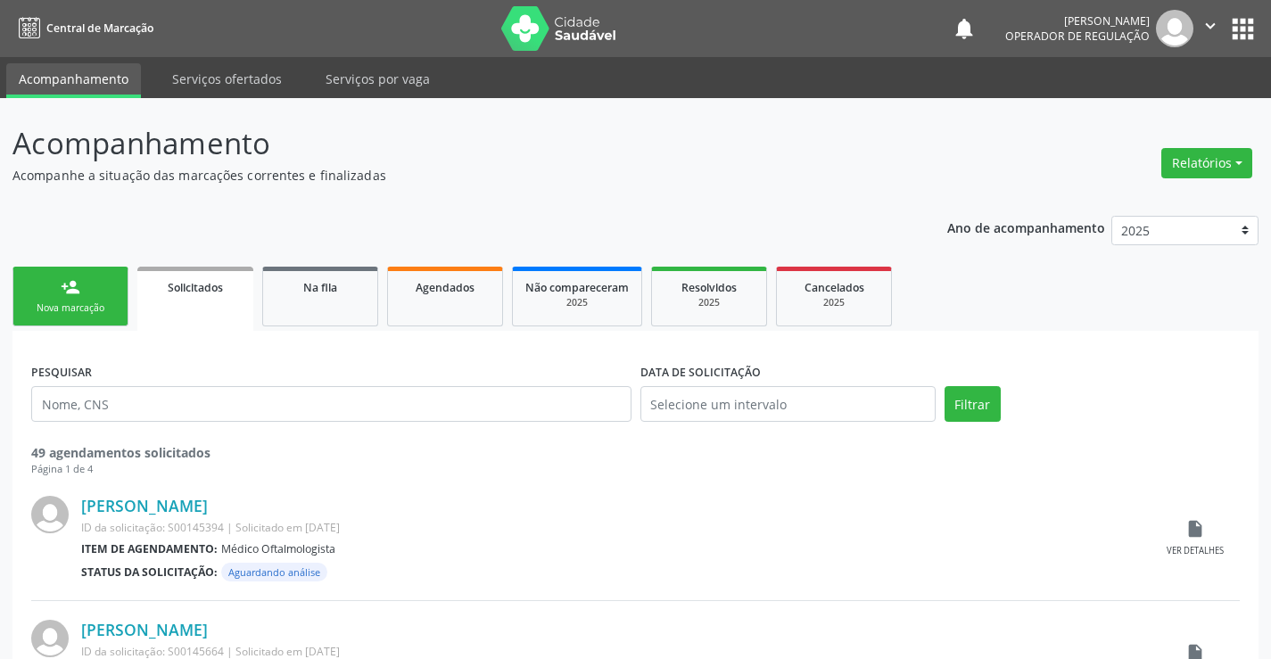
click at [97, 282] on link "person_add Nova marcação" at bounding box center [70, 297] width 116 height 60
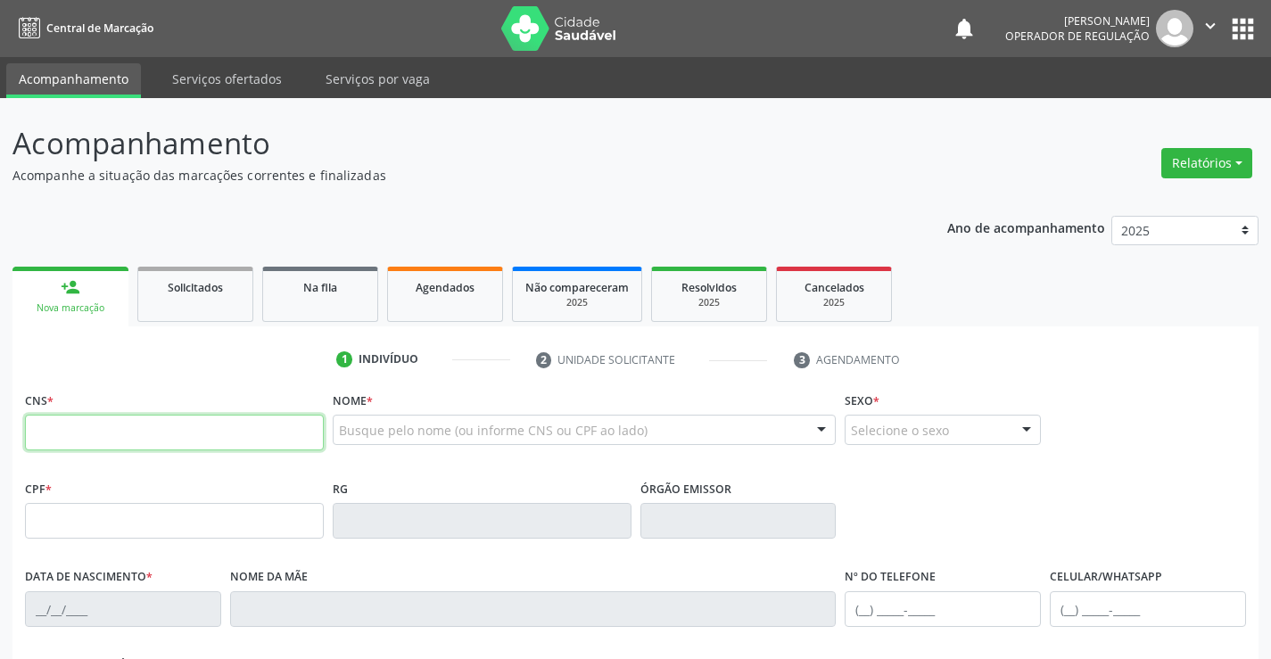
click at [93, 424] on input "text" at bounding box center [174, 433] width 299 height 36
type input "707 0058 2926 2934"
type input "3313183"
type input "[DATE]"
type input "57"
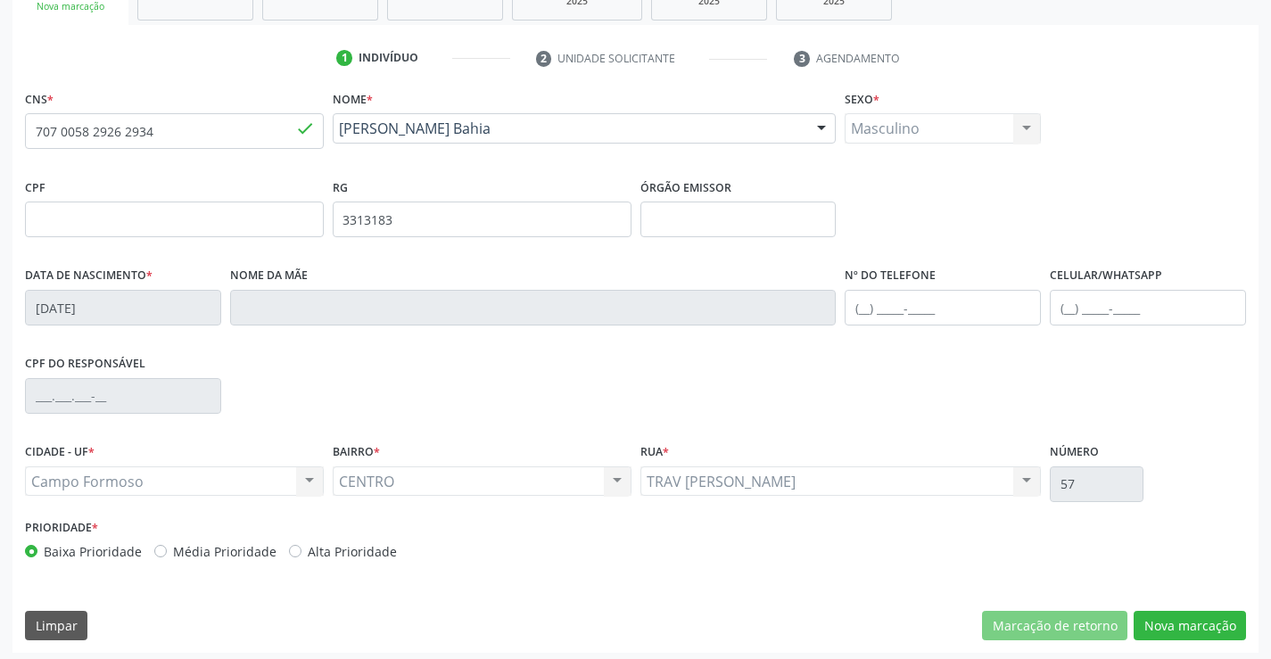
scroll to position [308, 0]
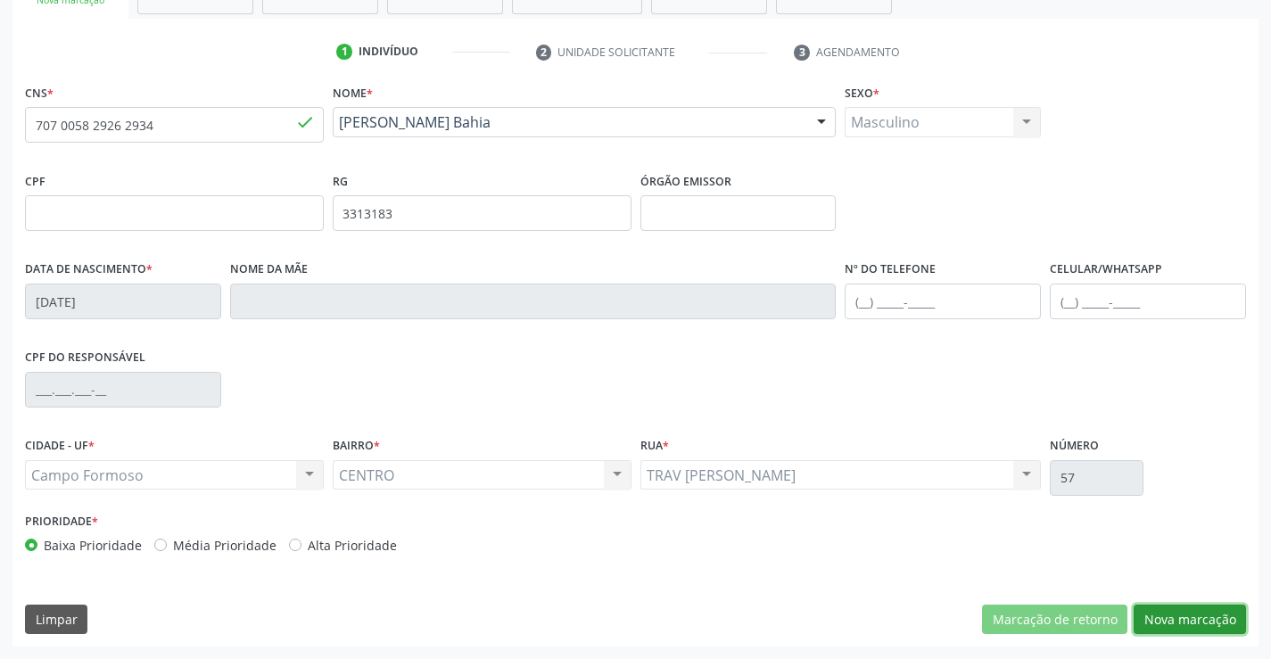
click at [1185, 623] on button "Nova marcação" at bounding box center [1189, 620] width 112 height 30
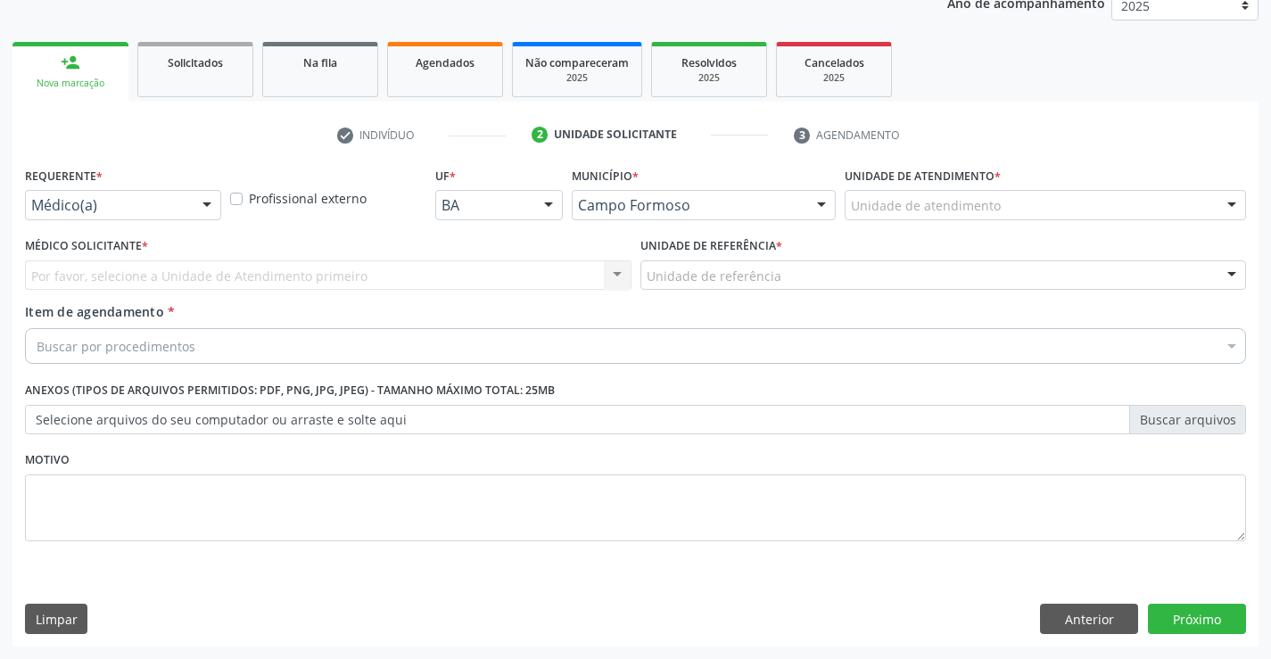
scroll to position [225, 0]
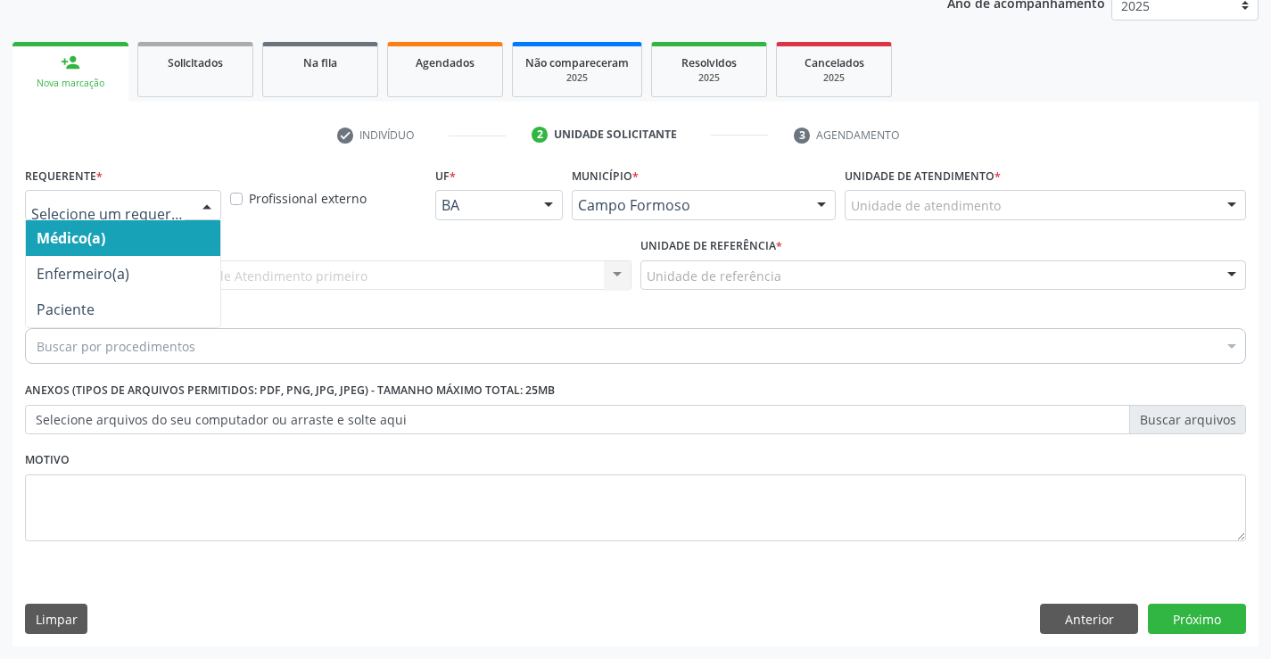
drag, startPoint x: 109, startPoint y: 191, endPoint x: 111, endPoint y: 223, distance: 32.2
click at [109, 192] on div at bounding box center [123, 205] width 196 height 30
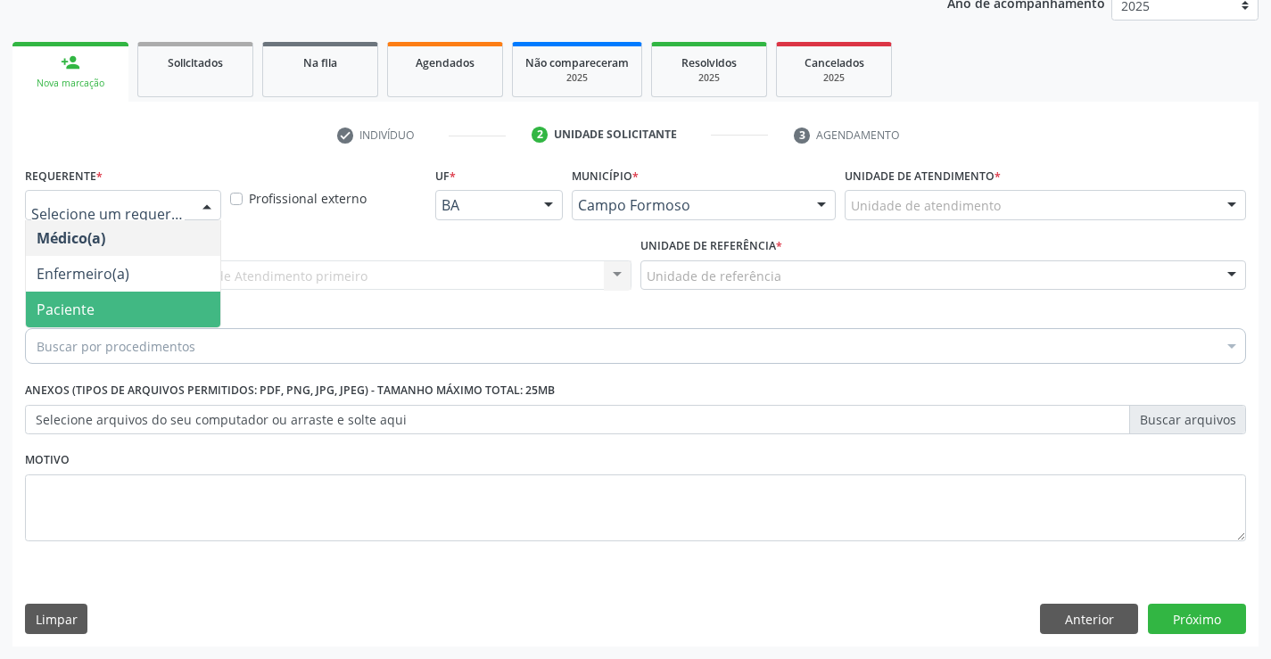
click at [118, 313] on span "Paciente" at bounding box center [123, 310] width 194 height 36
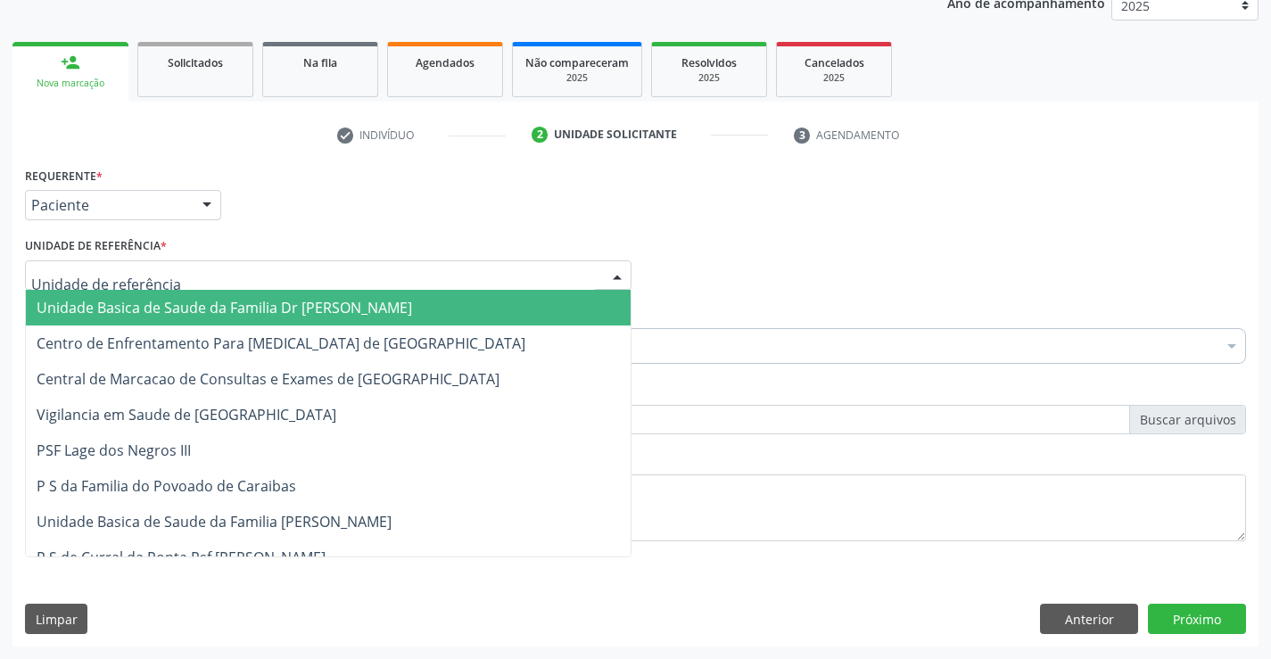
click at [166, 316] on span "Unidade Basica de Saude da Familia Dr [PERSON_NAME]" at bounding box center [224, 308] width 375 height 20
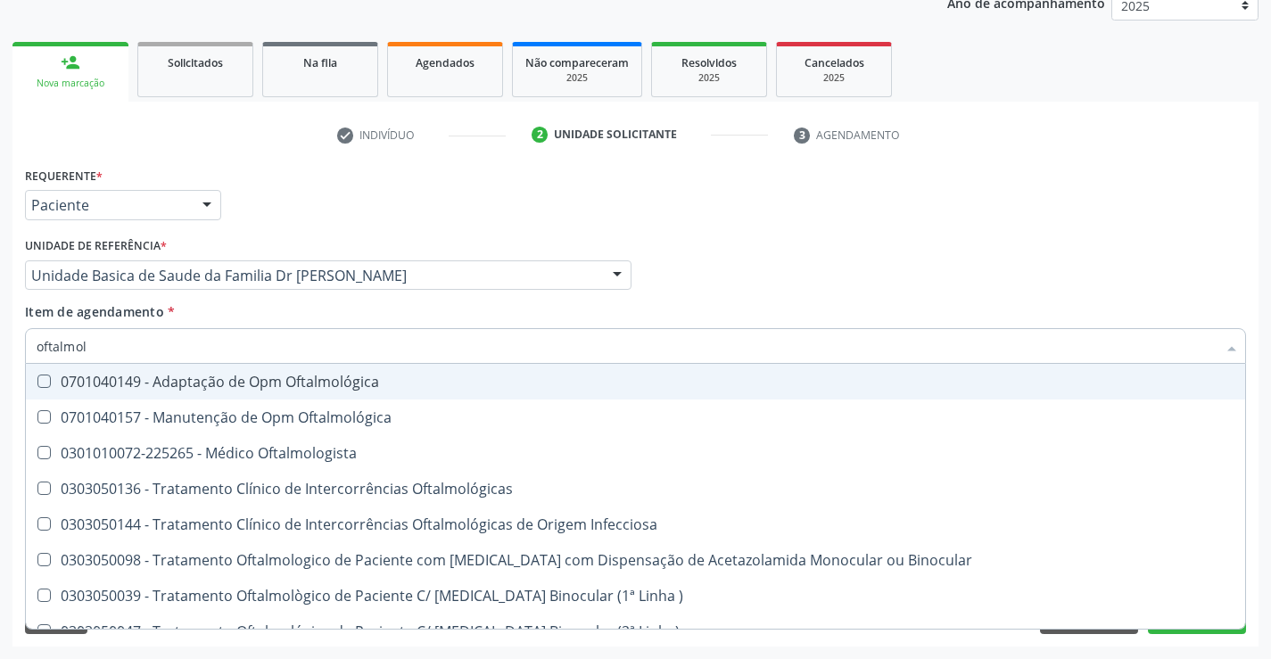
type input "oftalmolo"
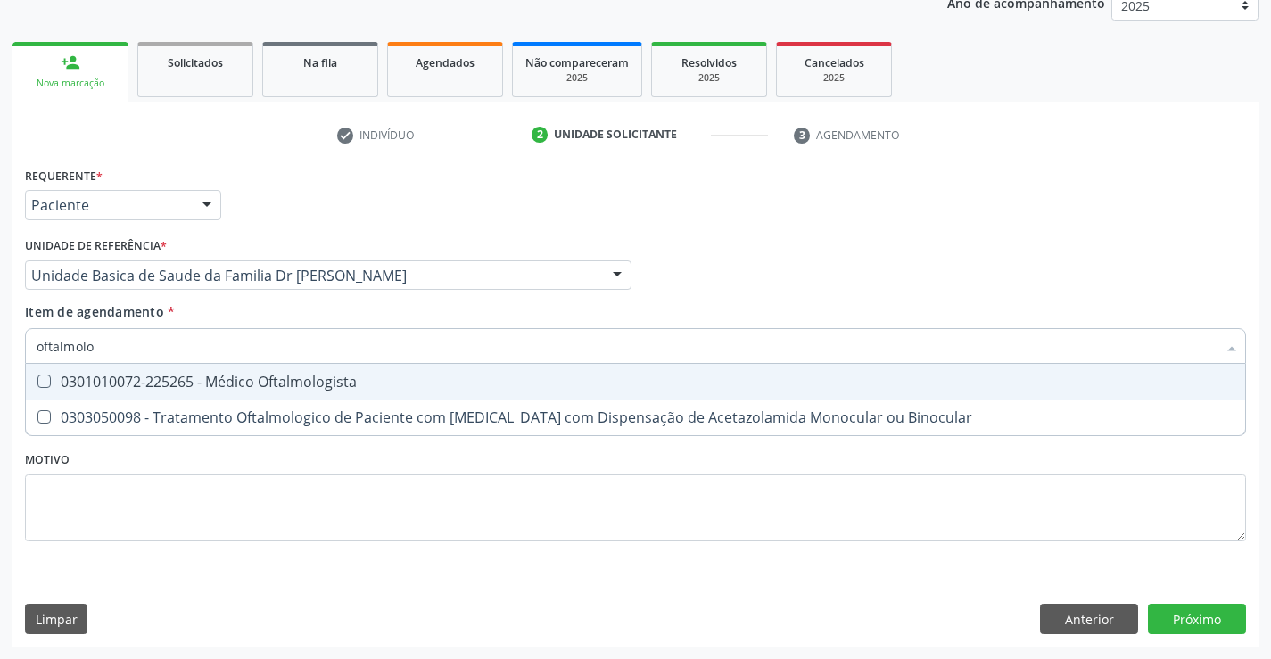
click at [199, 376] on div "0301010072-225265 - Médico Oftalmologista" at bounding box center [635, 381] width 1197 height 14
checkbox Oftalmologista "true"
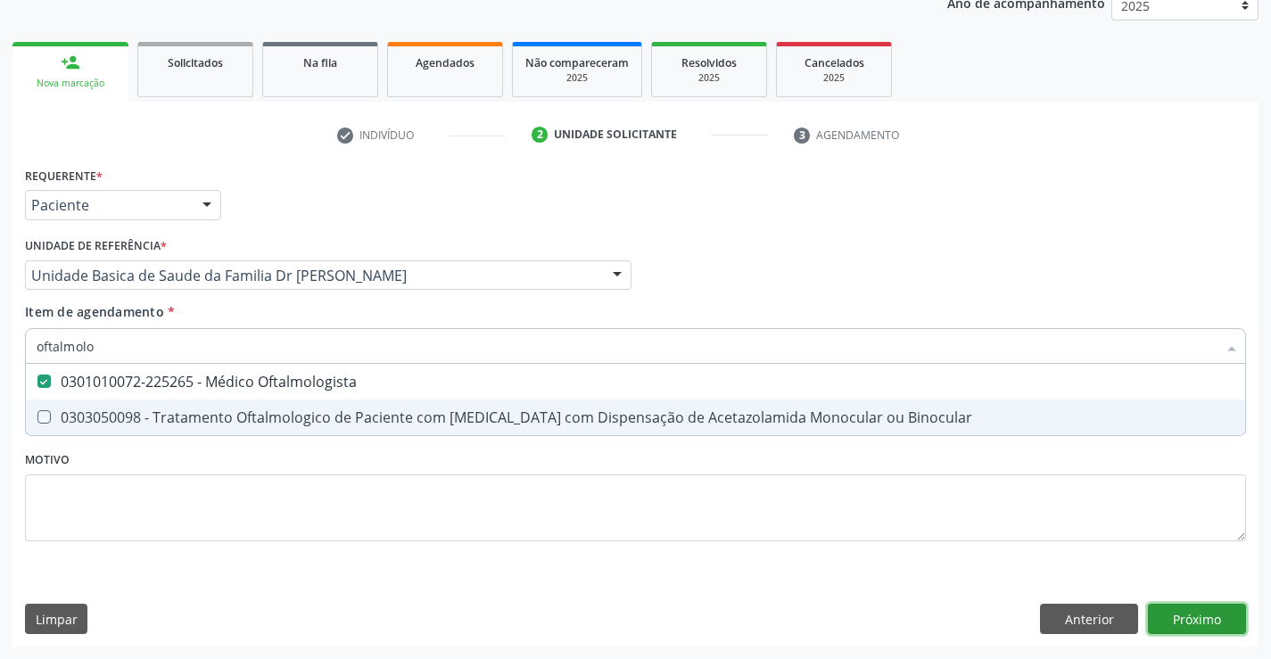
click at [1202, 618] on div "Requerente * Paciente Médico(a) Enfermeiro(a) Paciente Nenhum resultado encontr…" at bounding box center [635, 404] width 1246 height 484
checkbox Binocular "true"
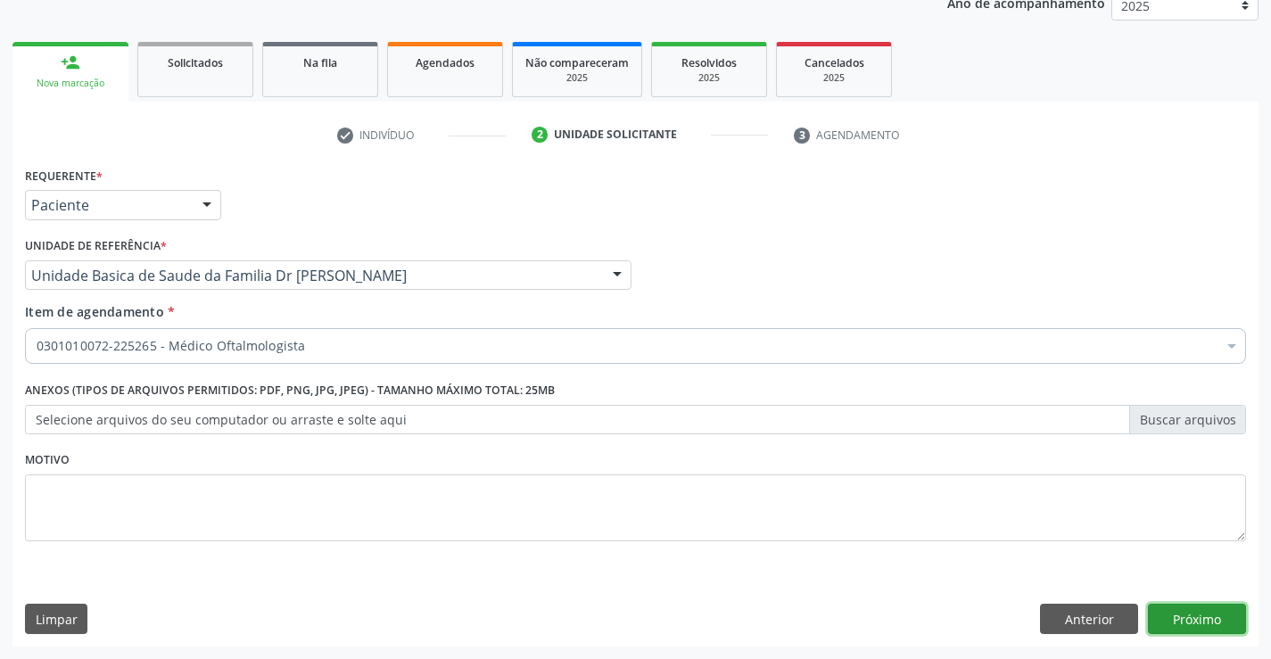
click at [1202, 618] on button "Próximo" at bounding box center [1197, 619] width 98 height 30
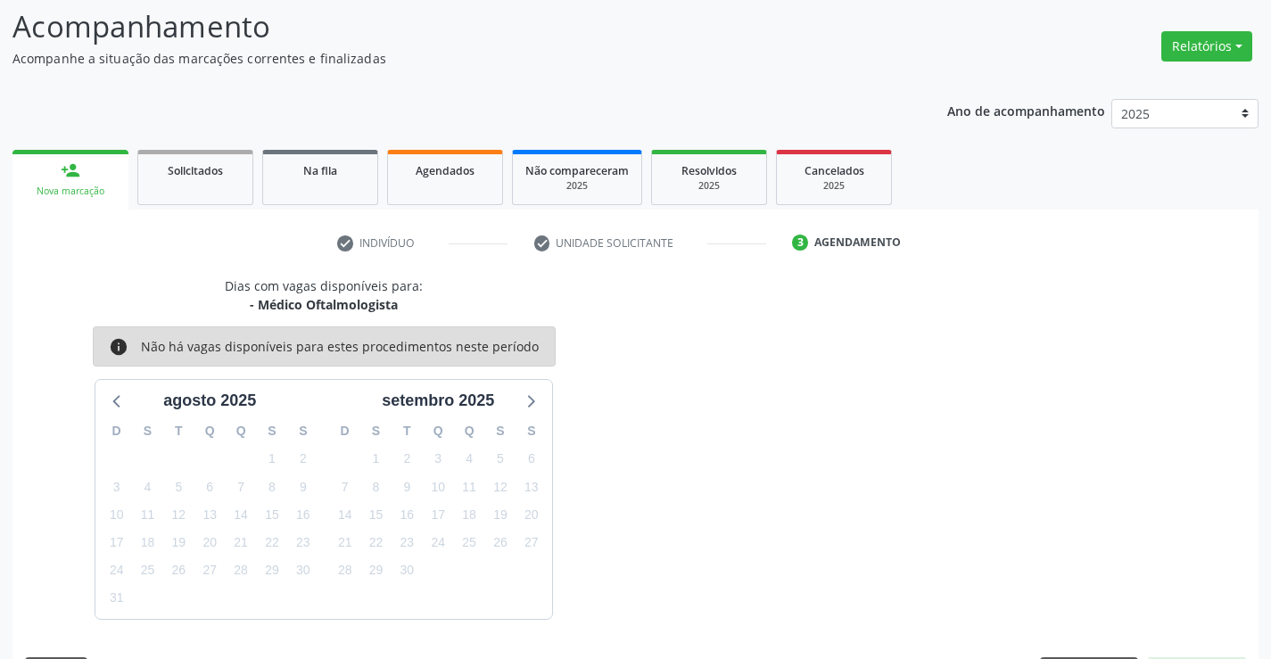
scroll to position [169, 0]
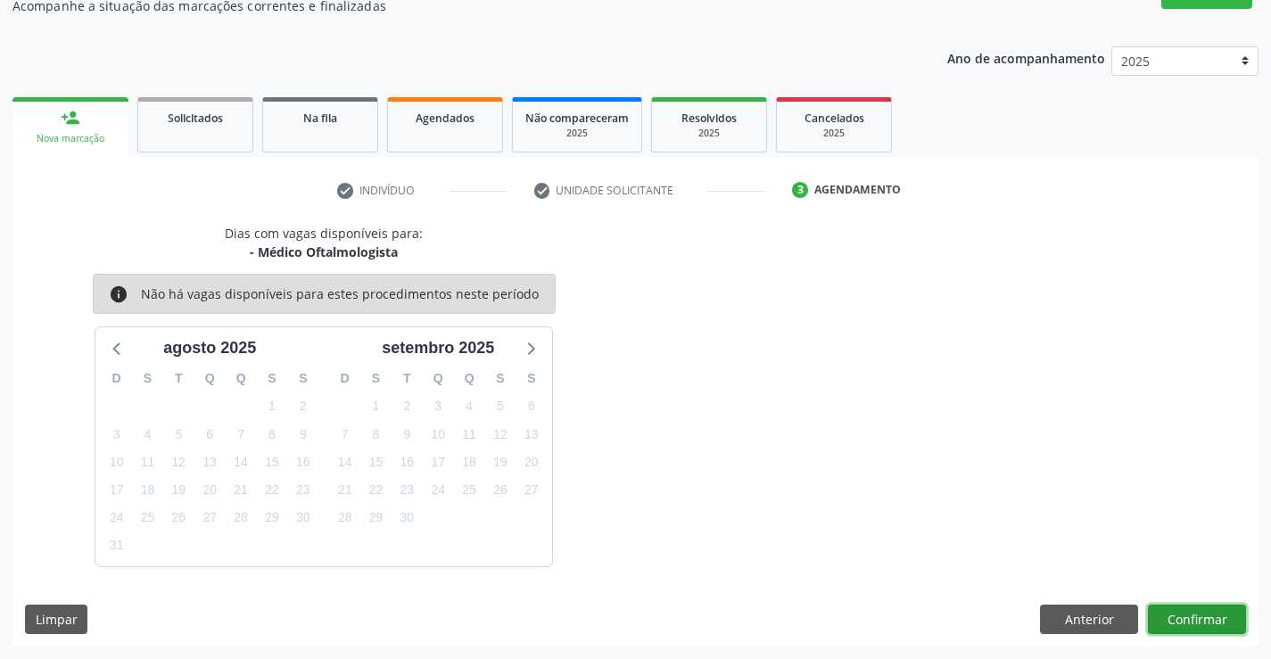
click at [1189, 610] on button "Confirmar" at bounding box center [1197, 620] width 98 height 30
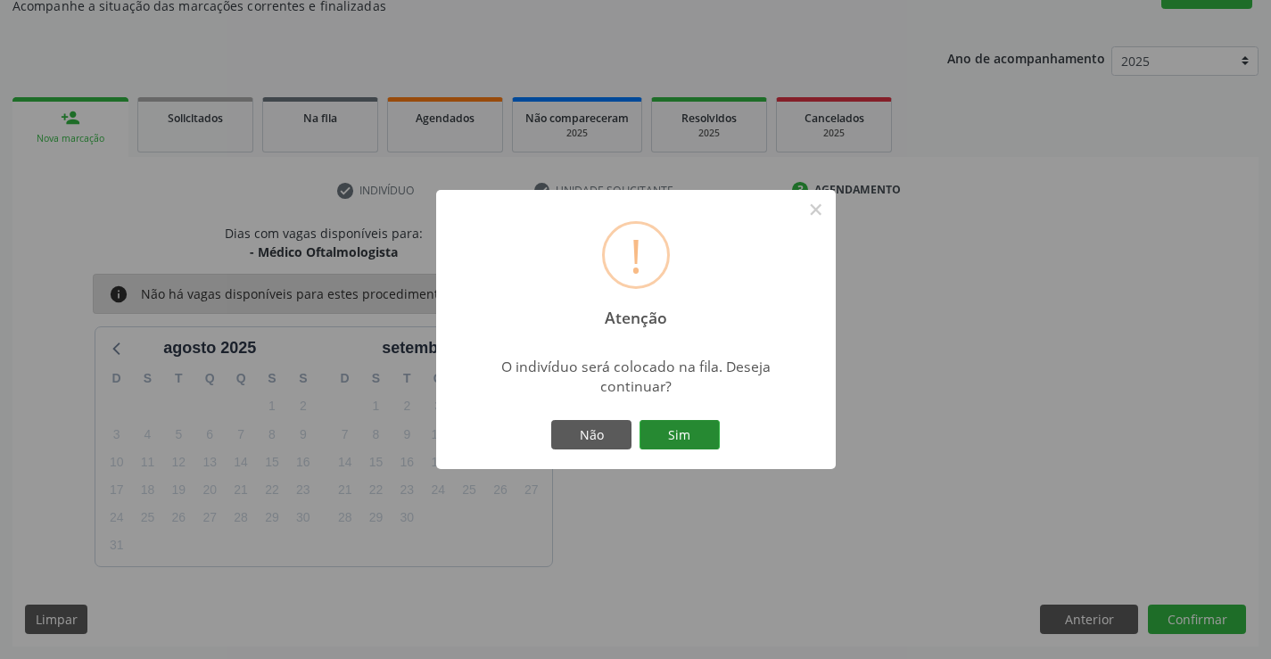
click at [694, 433] on button "Sim" at bounding box center [679, 435] width 80 height 30
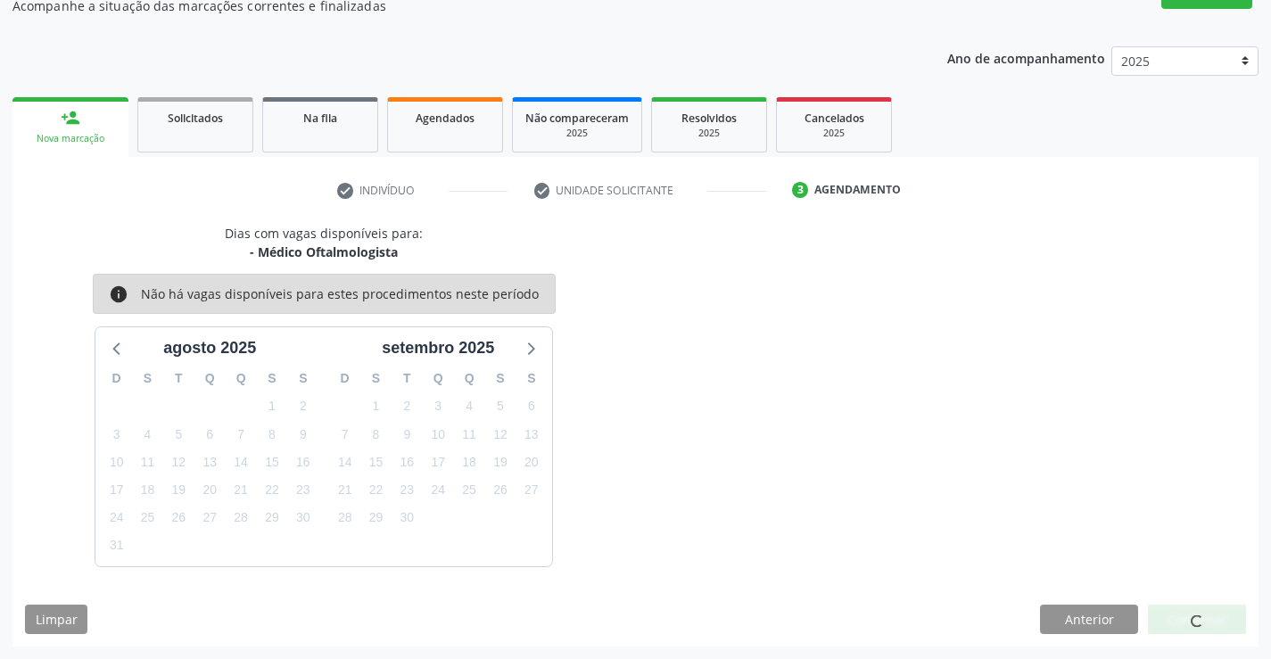
scroll to position [0, 0]
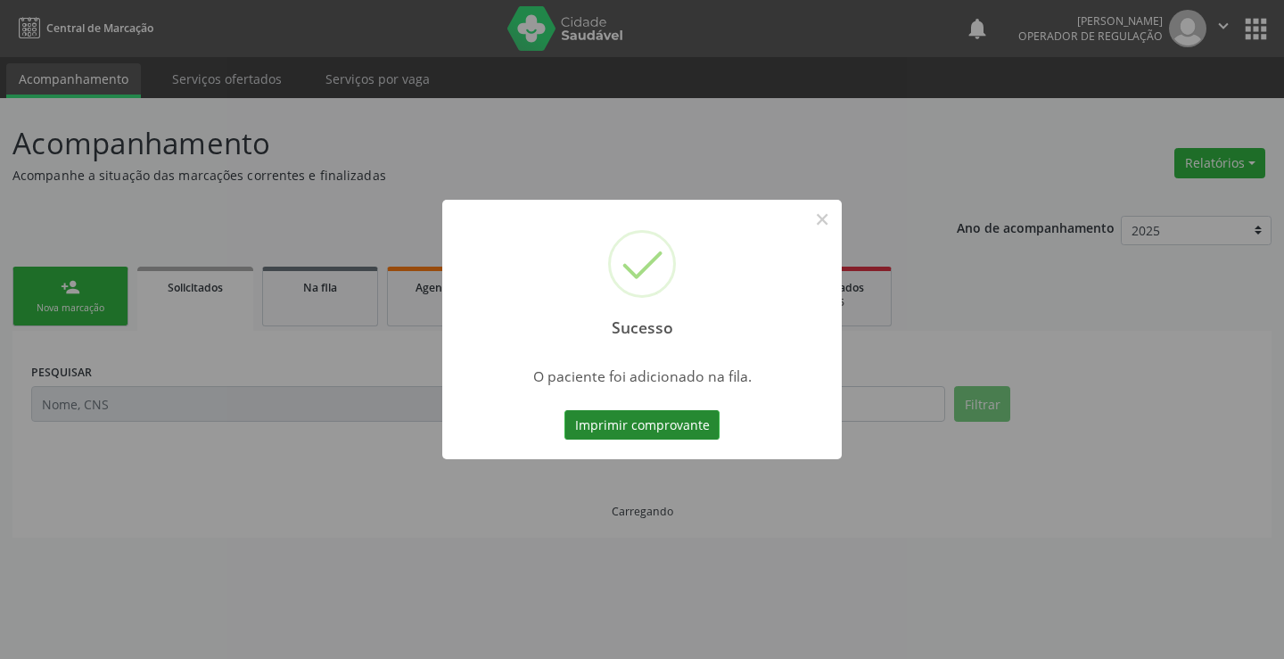
click at [655, 425] on button "Imprimir comprovante" at bounding box center [641, 425] width 155 height 30
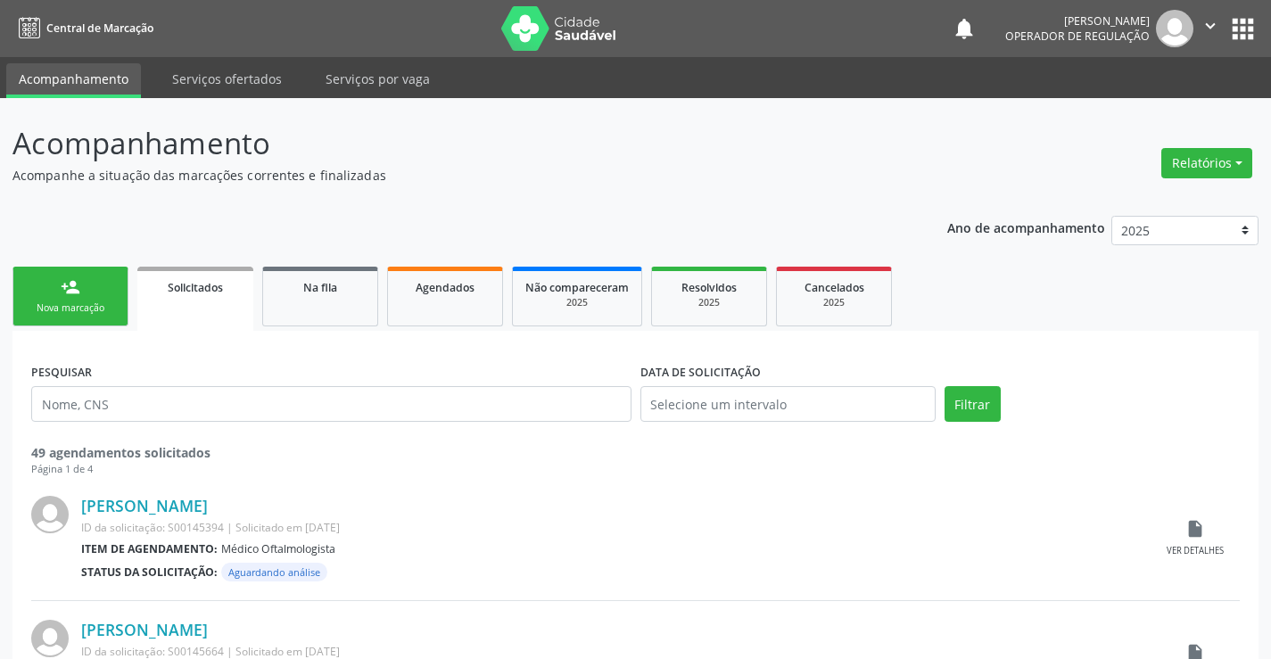
click at [102, 292] on link "person_add Nova marcação" at bounding box center [70, 297] width 116 height 60
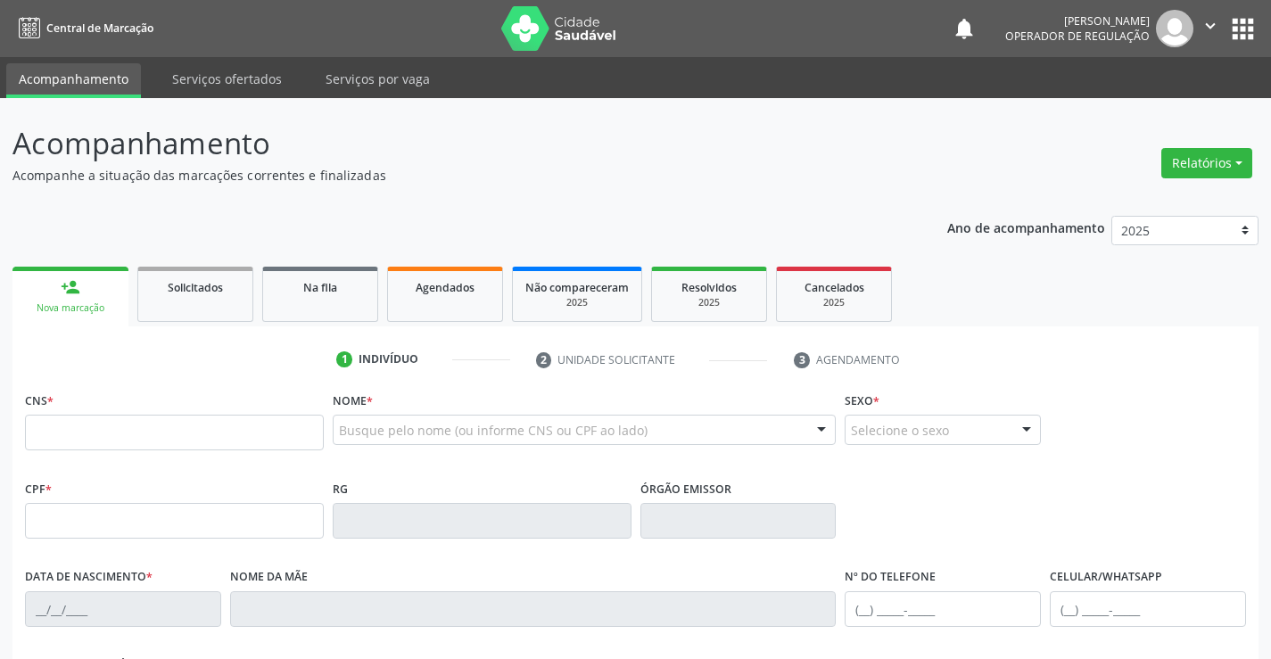
click at [1204, 18] on icon "" at bounding box center [1210, 26] width 20 height 20
click at [1142, 110] on link "Sair" at bounding box center [1164, 108] width 123 height 25
